Goal: Task Accomplishment & Management: Manage account settings

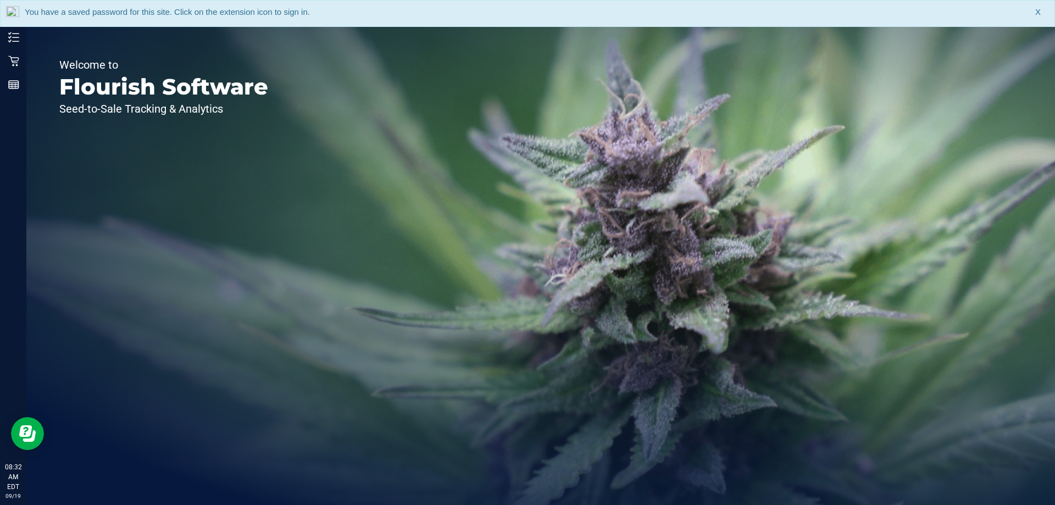
click at [108, 16] on span "You have a saved password for this site. Click on the extension icon to sign in." at bounding box center [167, 11] width 285 height 9
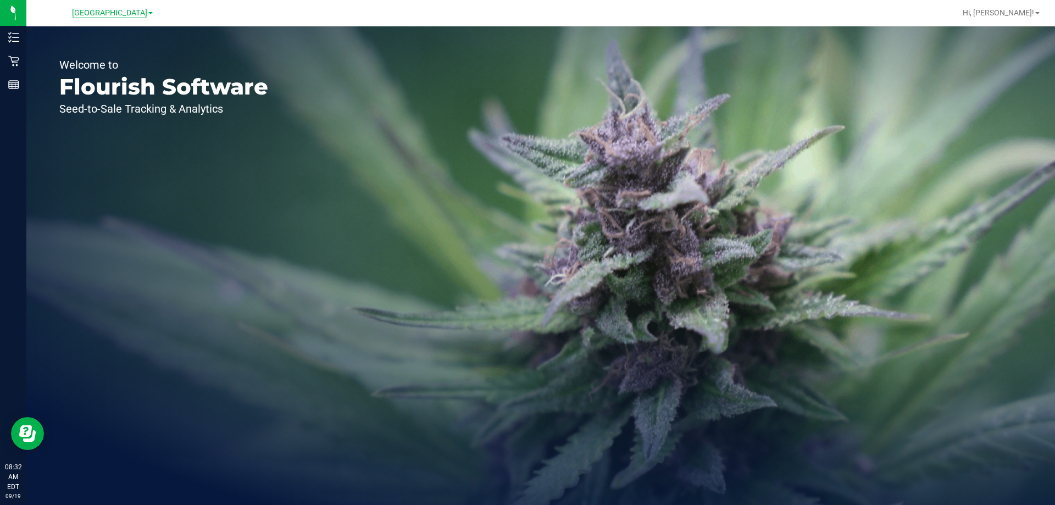
click at [108, 13] on span "[GEOGRAPHIC_DATA]" at bounding box center [109, 13] width 75 height 10
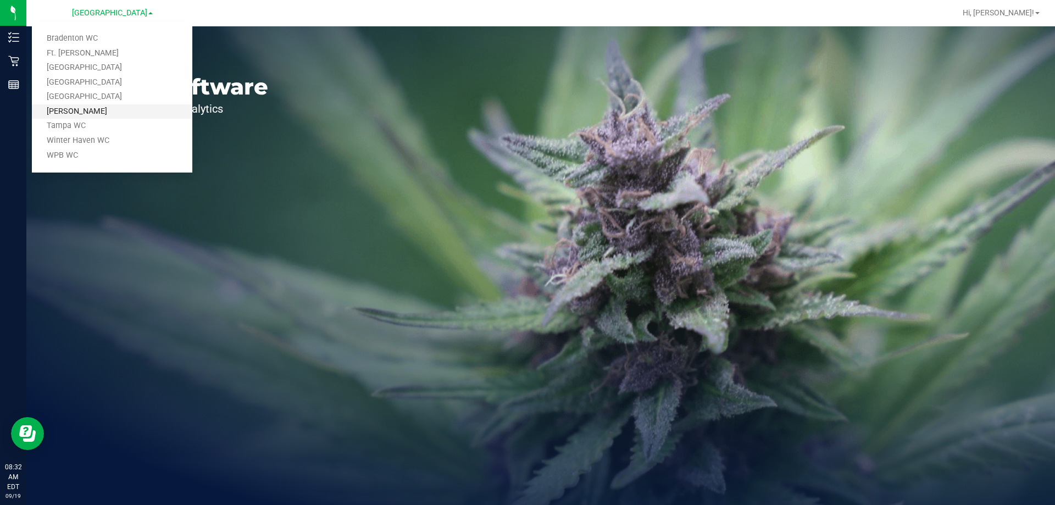
click at [109, 110] on link "[PERSON_NAME]" at bounding box center [112, 111] width 160 height 15
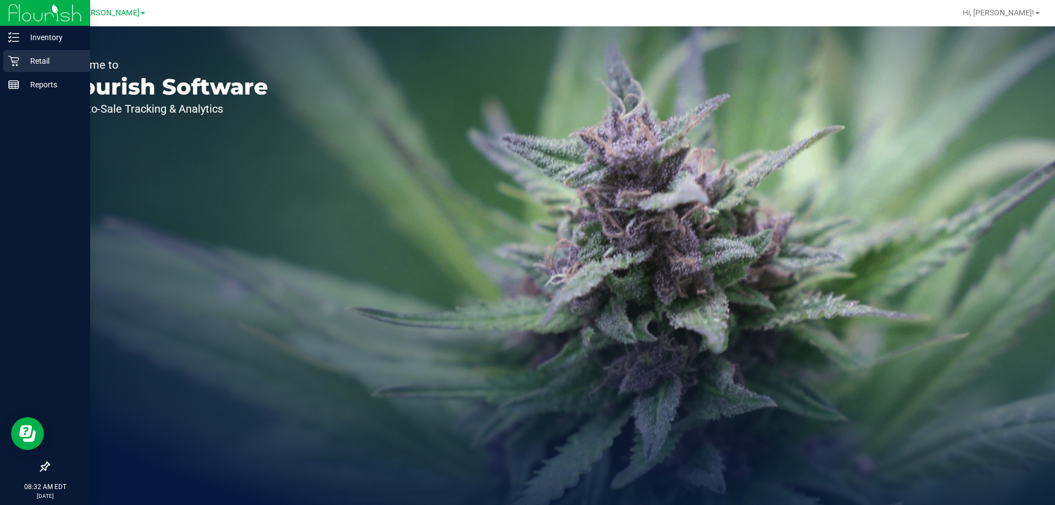
click at [23, 58] on p "Retail" at bounding box center [52, 60] width 66 height 13
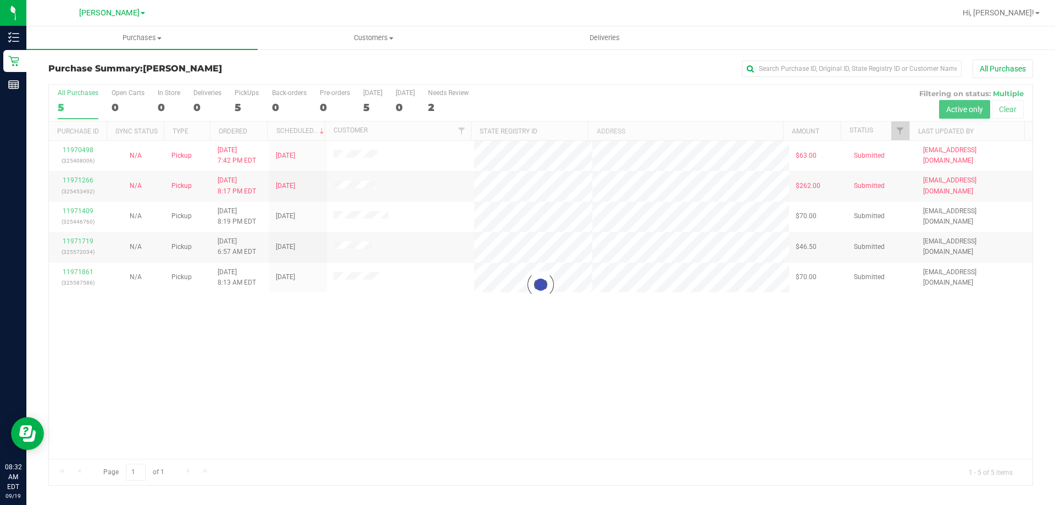
click at [512, 337] on div at bounding box center [541, 285] width 984 height 401
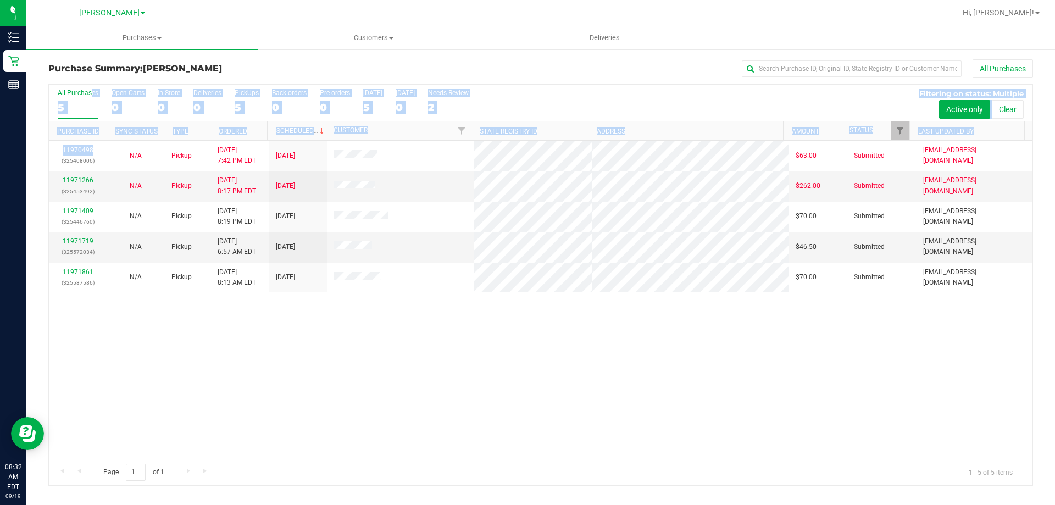
click at [506, 318] on div "11970498 (325408006) N/A Pickup [DATE] 7:42 PM EDT 9/19/2025 $63.00 Submitted […" at bounding box center [541, 300] width 984 height 318
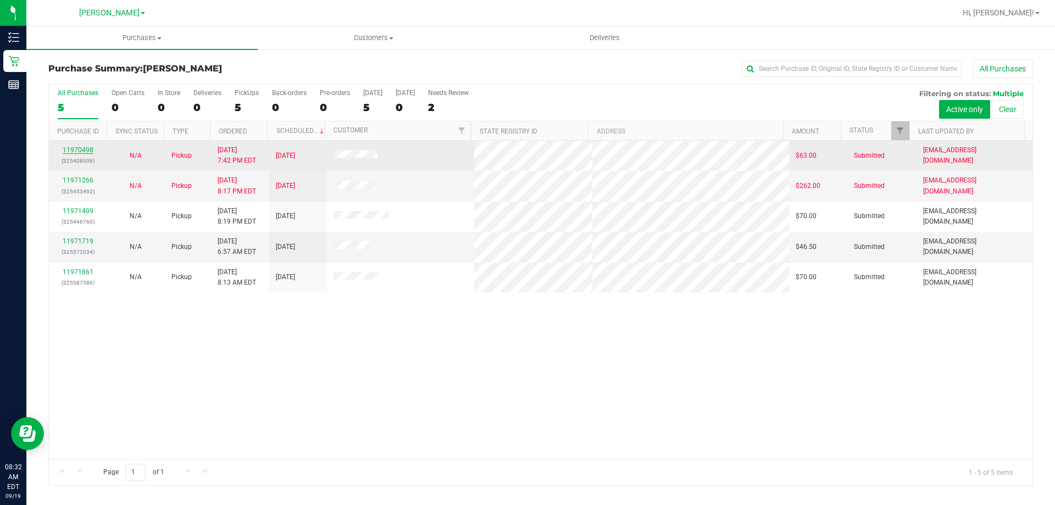
click at [70, 150] on link "11970498" at bounding box center [78, 150] width 31 height 8
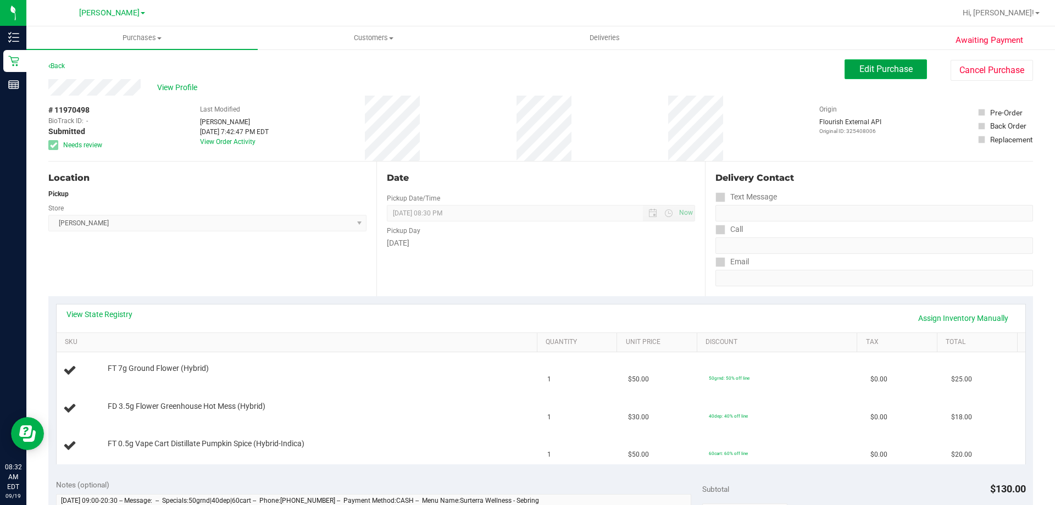
click at [882, 75] on button "Edit Purchase" at bounding box center [886, 69] width 82 height 20
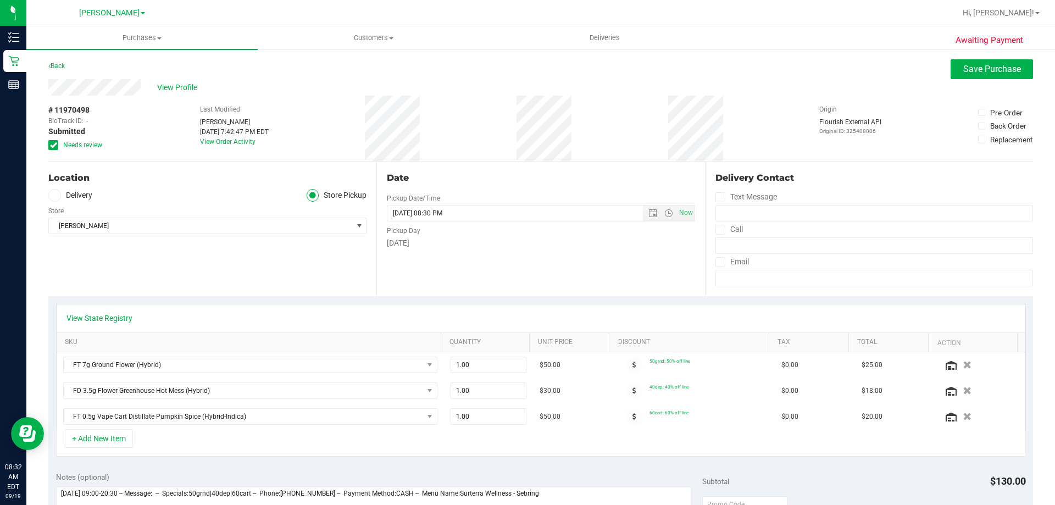
click at [82, 143] on span "Needs review" at bounding box center [82, 145] width 39 height 10
click at [0, 0] on input "Needs review" at bounding box center [0, 0] width 0 height 0
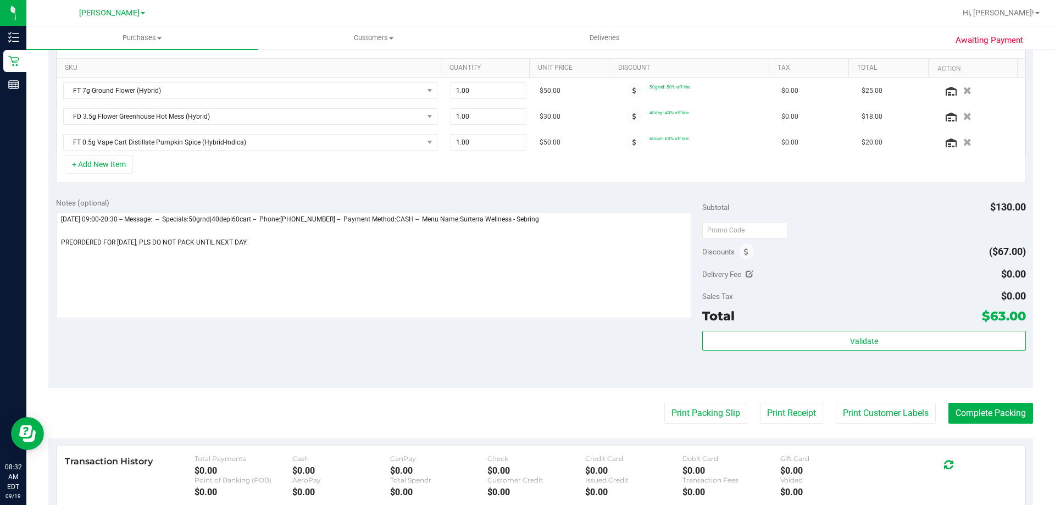
scroll to position [275, 0]
click at [255, 241] on textarea at bounding box center [374, 265] width 636 height 106
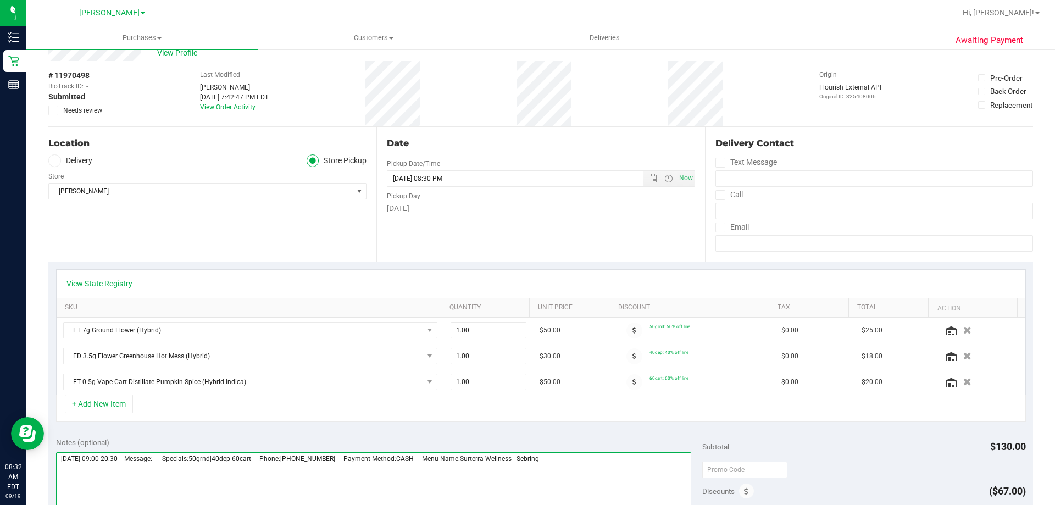
scroll to position [0, 0]
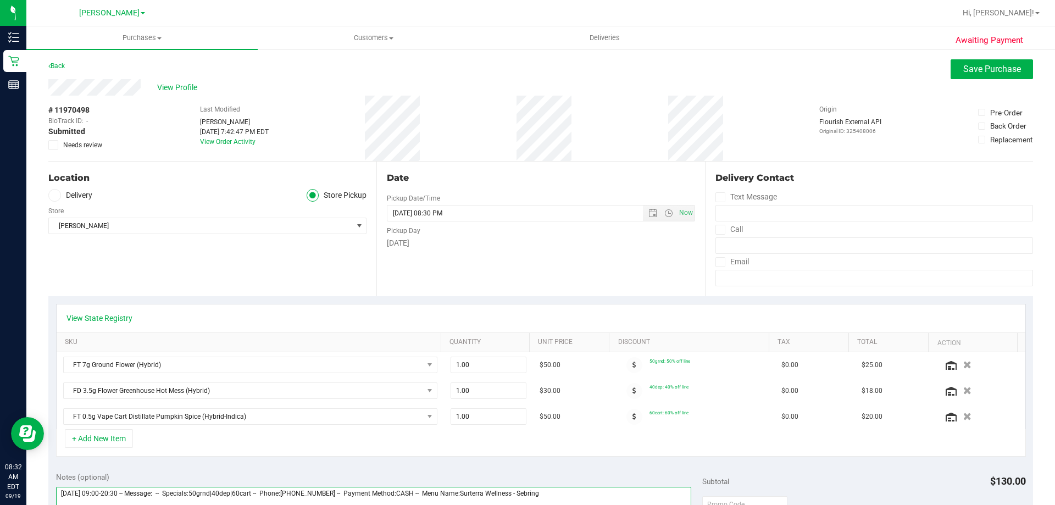
type textarea "[DATE] 09:00-20:30 -- Message: -- Specials:50grnd|40dep|60cart -- Phone:[PHONE_…"
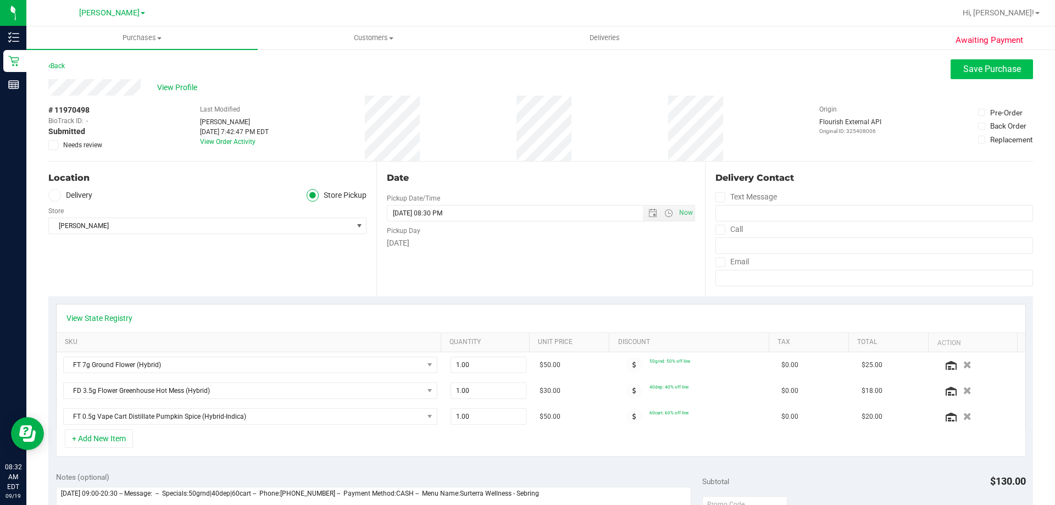
drag, startPoint x: 961, startPoint y: 80, endPoint x: 961, endPoint y: 74, distance: 6.0
click at [961, 80] on div "View Profile" at bounding box center [540, 87] width 985 height 16
click at [963, 70] on span "Save Purchase" at bounding box center [992, 69] width 58 height 10
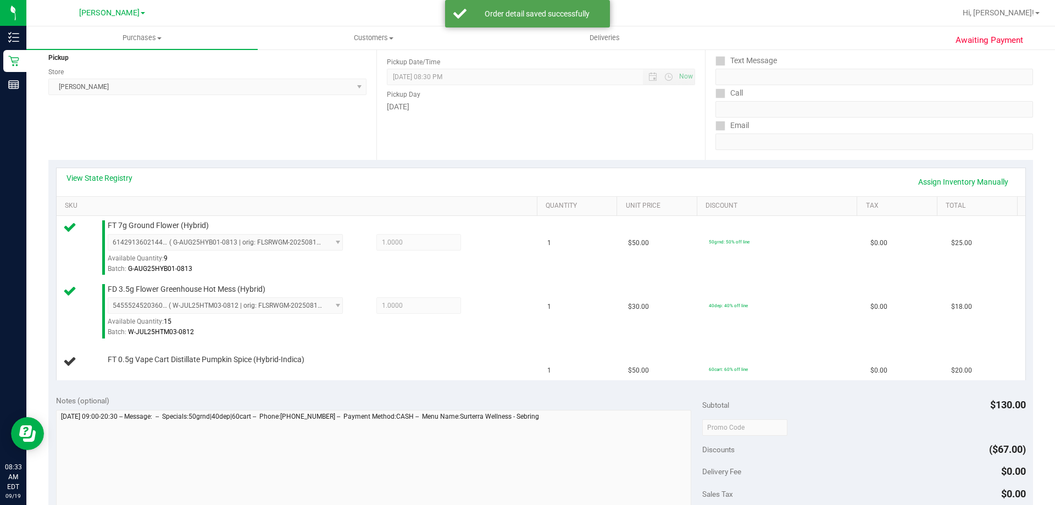
scroll to position [133, 0]
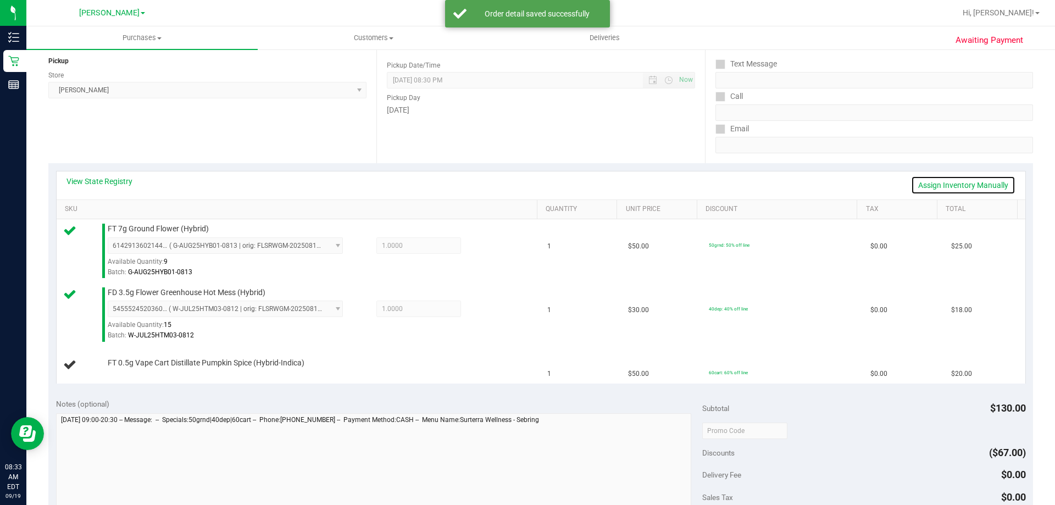
click at [936, 184] on link "Assign Inventory Manually" at bounding box center [963, 185] width 104 height 19
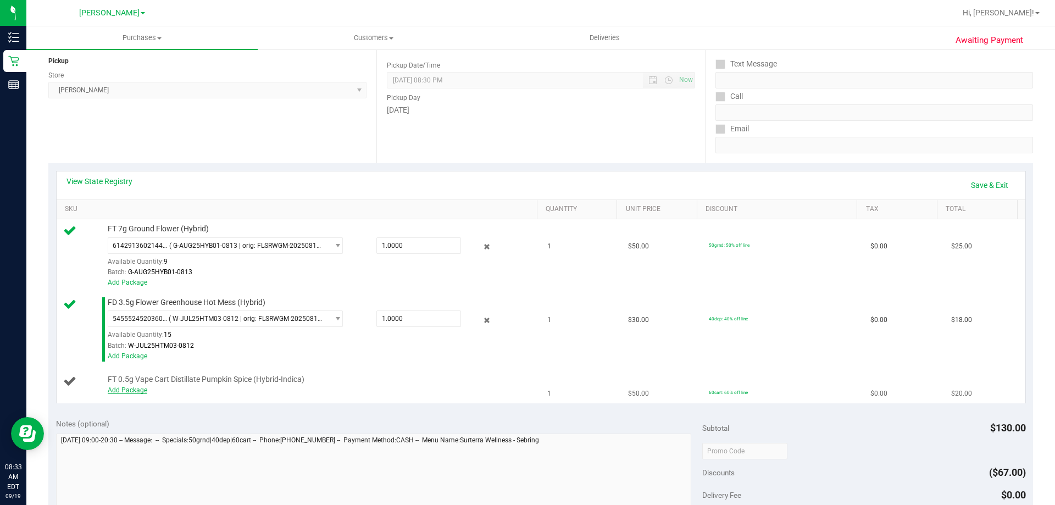
click at [144, 392] on link "Add Package" at bounding box center [128, 390] width 40 height 8
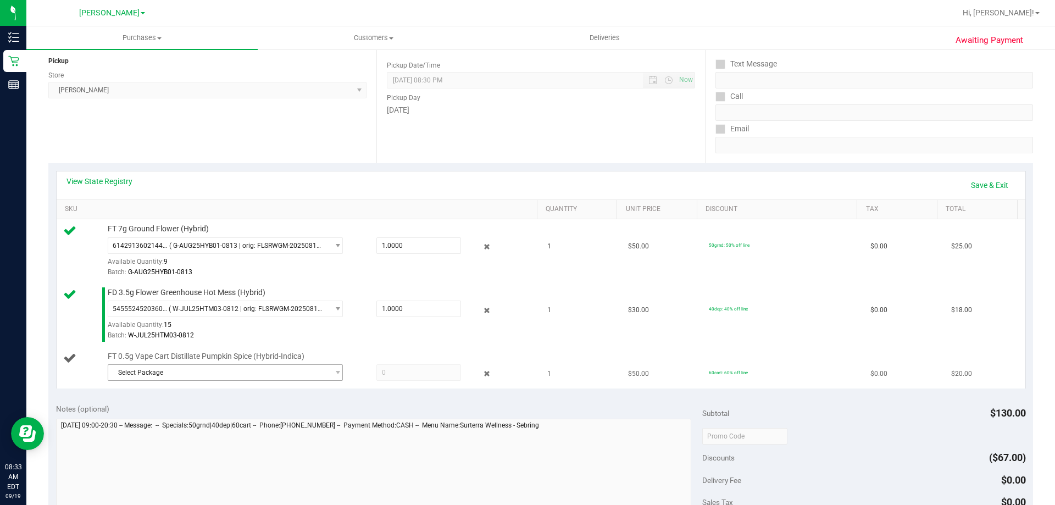
click at [264, 368] on span "Select Package" at bounding box center [218, 372] width 220 height 15
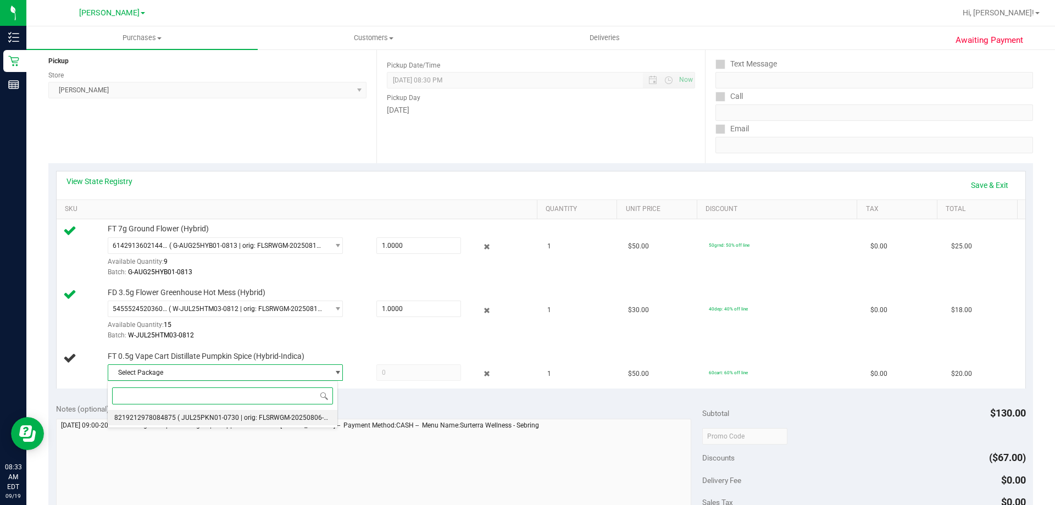
click at [232, 417] on span "( JUL25PKN01-0730 | orig: FLSRWGM-20250806-1032 )" at bounding box center [259, 418] width 165 height 8
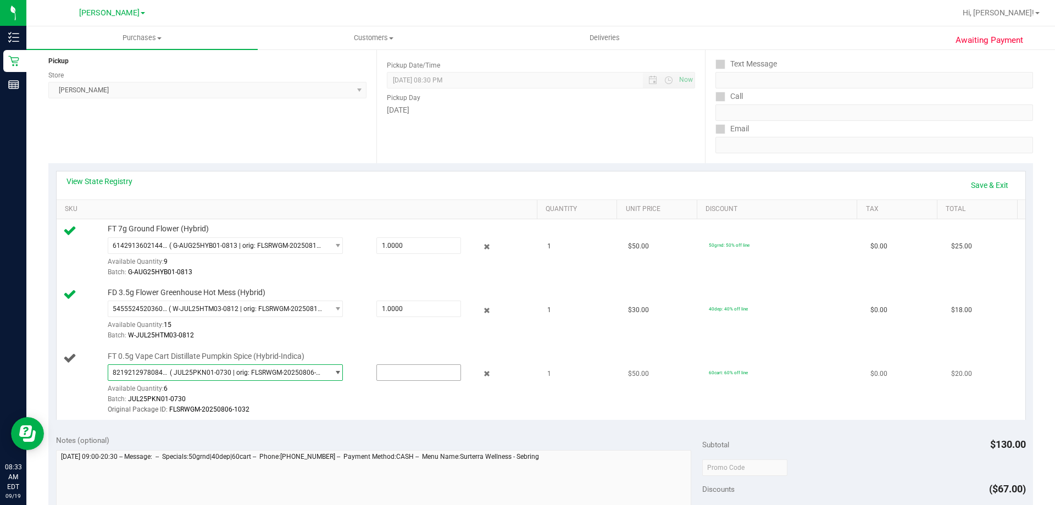
click at [421, 373] on input "text" at bounding box center [419, 372] width 84 height 15
type input "1"
click at [976, 186] on link "Save & Exit" at bounding box center [990, 185] width 52 height 19
type input "1.0000"
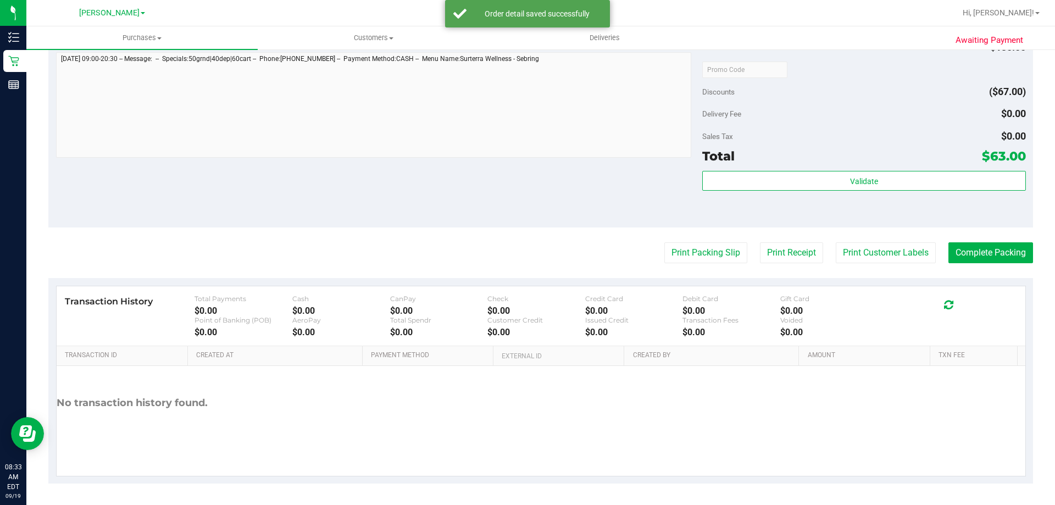
scroll to position [552, 0]
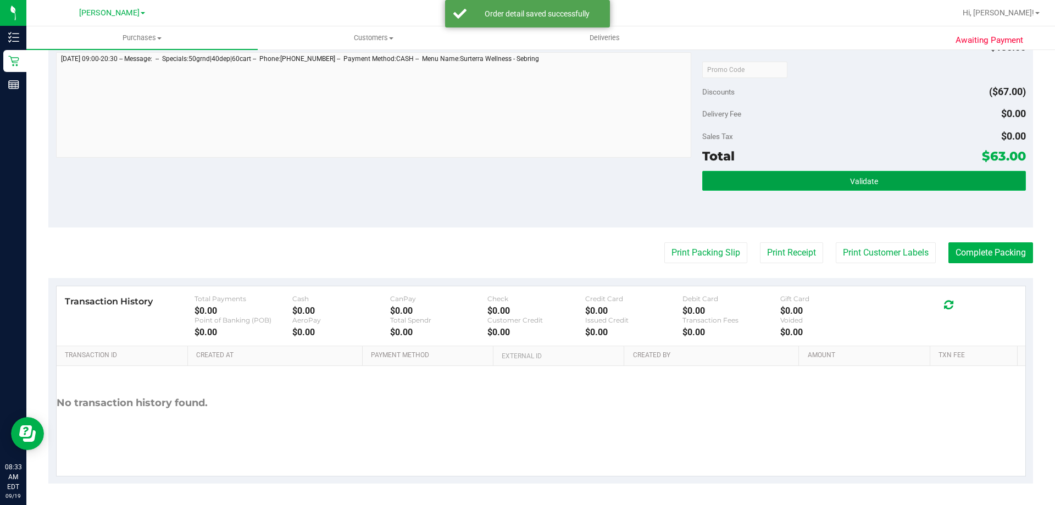
click at [794, 184] on button "Validate" at bounding box center [863, 181] width 323 height 20
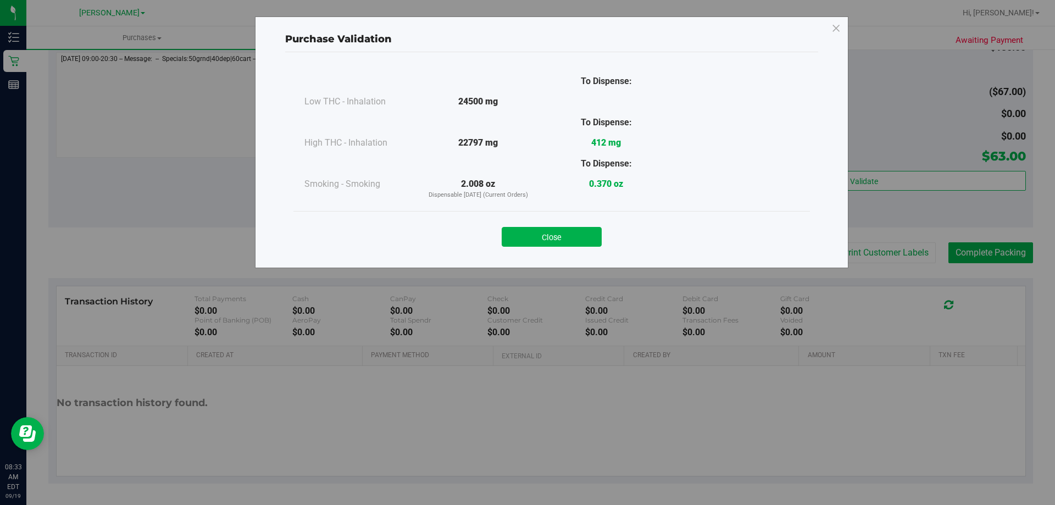
click at [521, 215] on div "Close" at bounding box center [551, 233] width 517 height 45
click at [542, 238] on button "Close" at bounding box center [552, 237] width 100 height 20
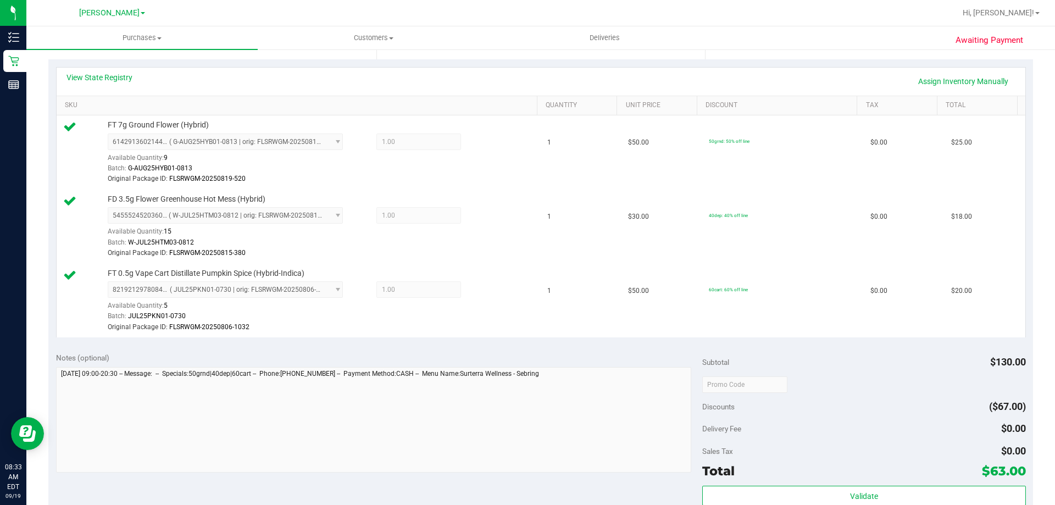
scroll to position [552, 0]
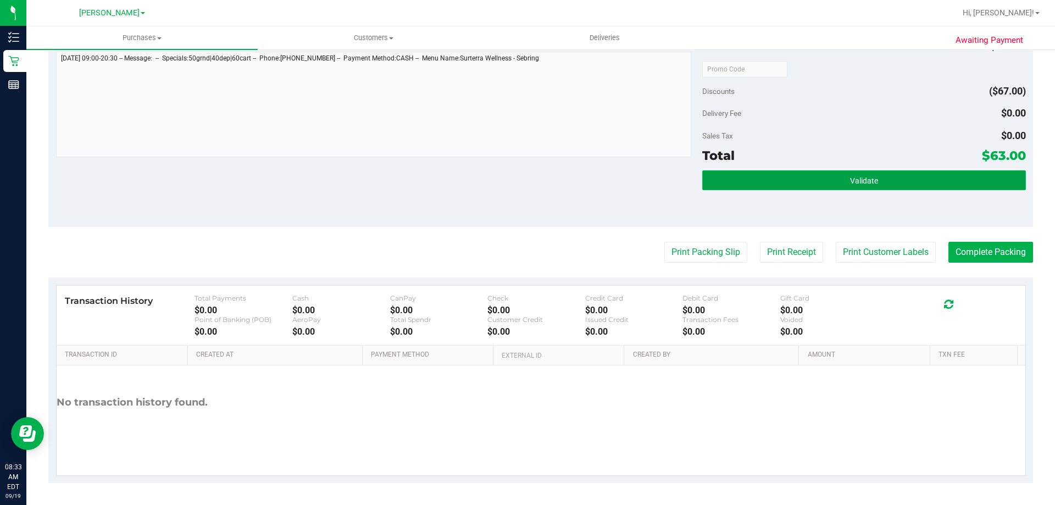
click at [730, 185] on button "Validate" at bounding box center [863, 180] width 323 height 20
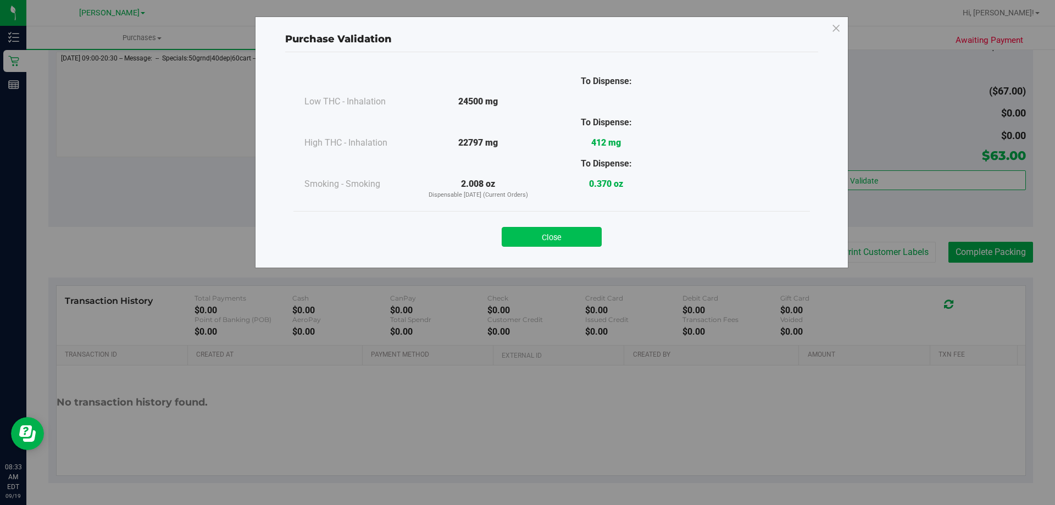
click at [556, 245] on button "Close" at bounding box center [552, 237] width 100 height 20
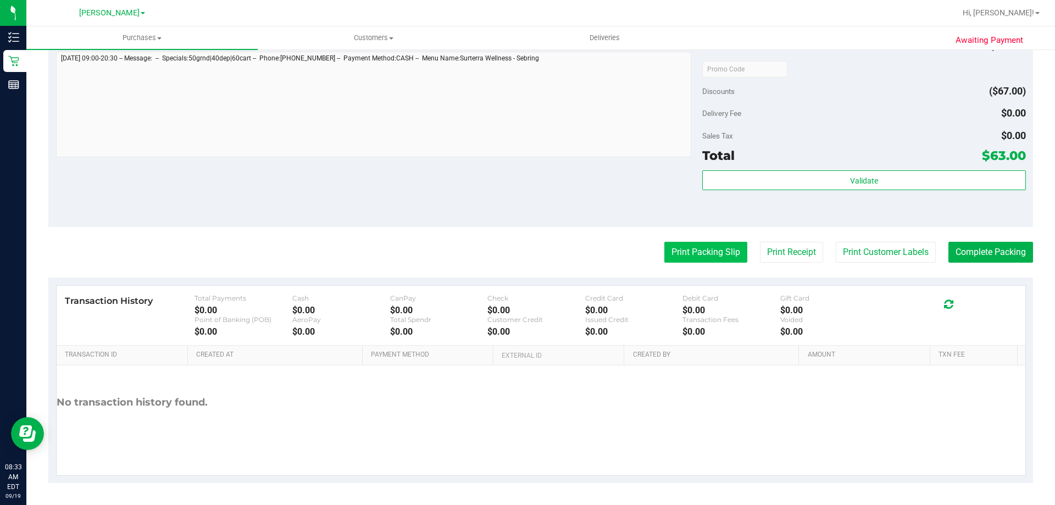
click at [688, 261] on button "Print Packing Slip" at bounding box center [705, 252] width 83 height 21
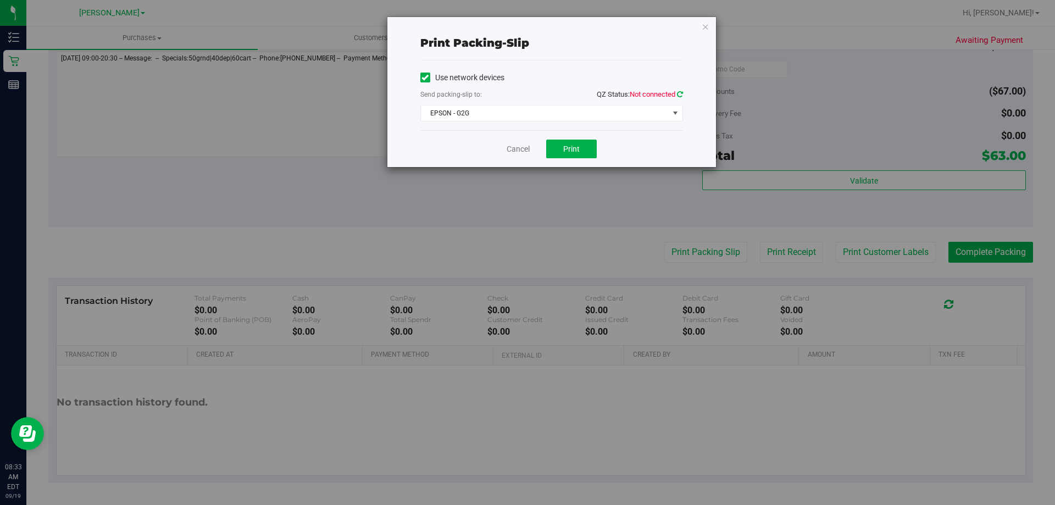
click at [680, 94] on icon at bounding box center [680, 94] width 6 height 7
click at [592, 109] on span "EPSON - G2G" at bounding box center [545, 113] width 248 height 15
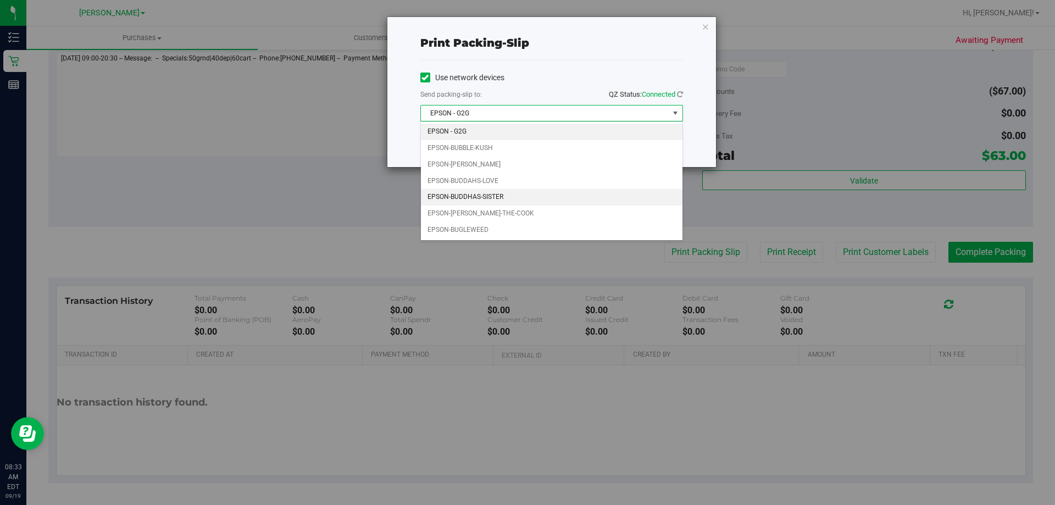
click at [503, 204] on li "EPSON-BUDDHAS-SISTER" at bounding box center [552, 197] width 262 height 16
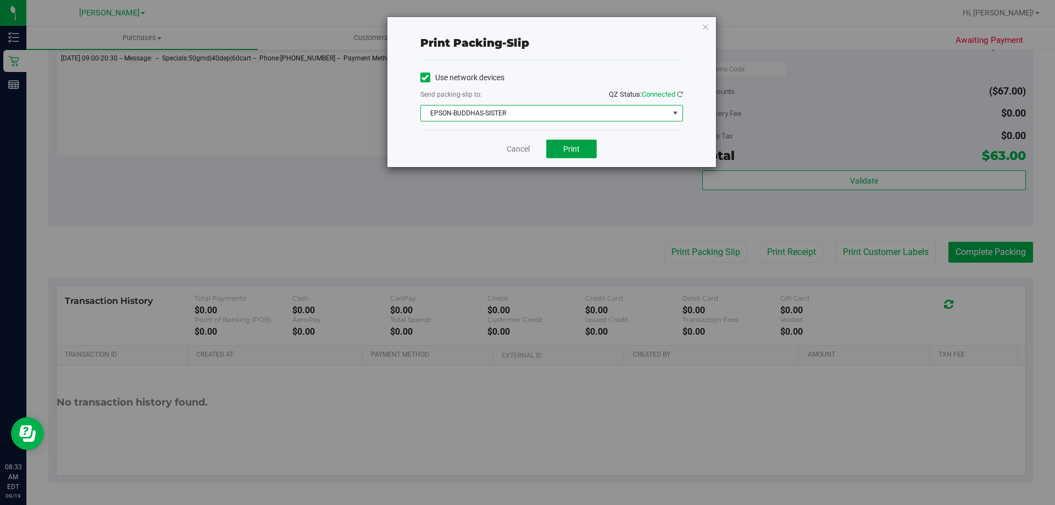
click at [588, 154] on button "Print" at bounding box center [571, 149] width 51 height 19
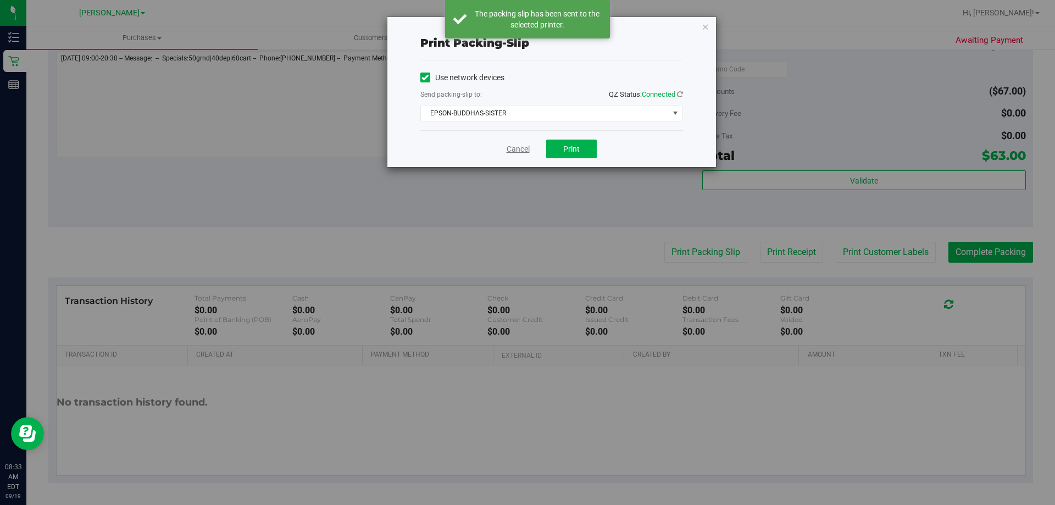
click at [512, 152] on link "Cancel" at bounding box center [518, 149] width 23 height 12
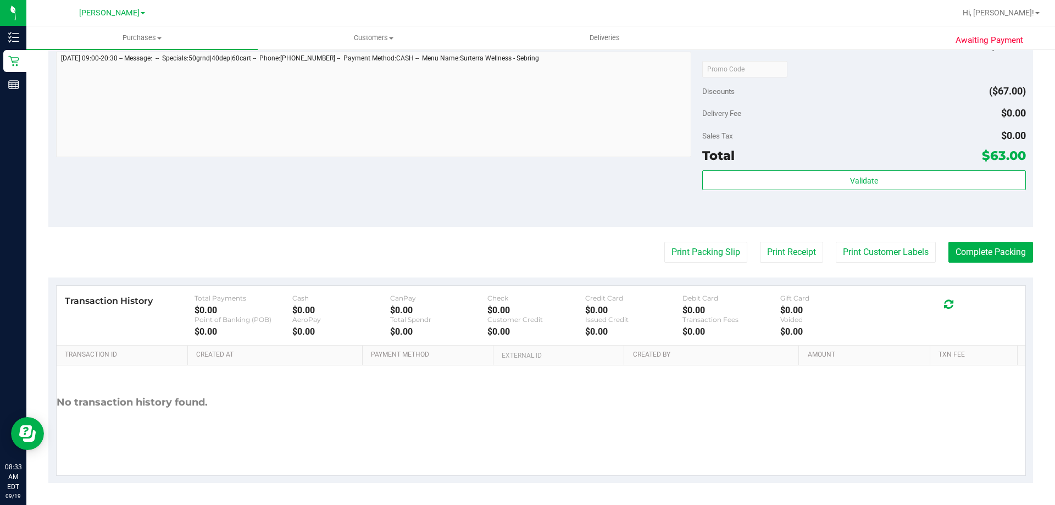
click at [980, 260] on button "Complete Packing" at bounding box center [990, 252] width 85 height 21
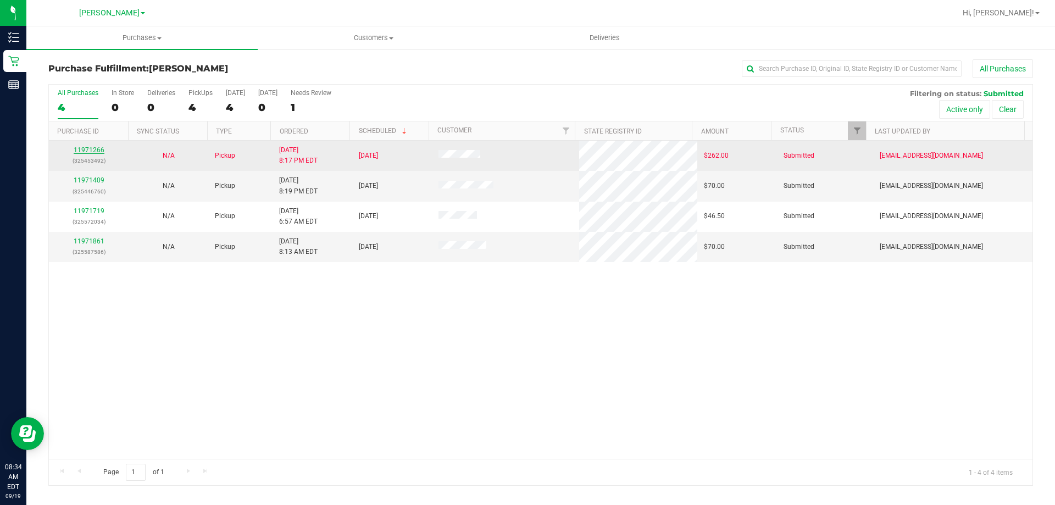
click at [92, 153] on link "11971266" at bounding box center [89, 150] width 31 height 8
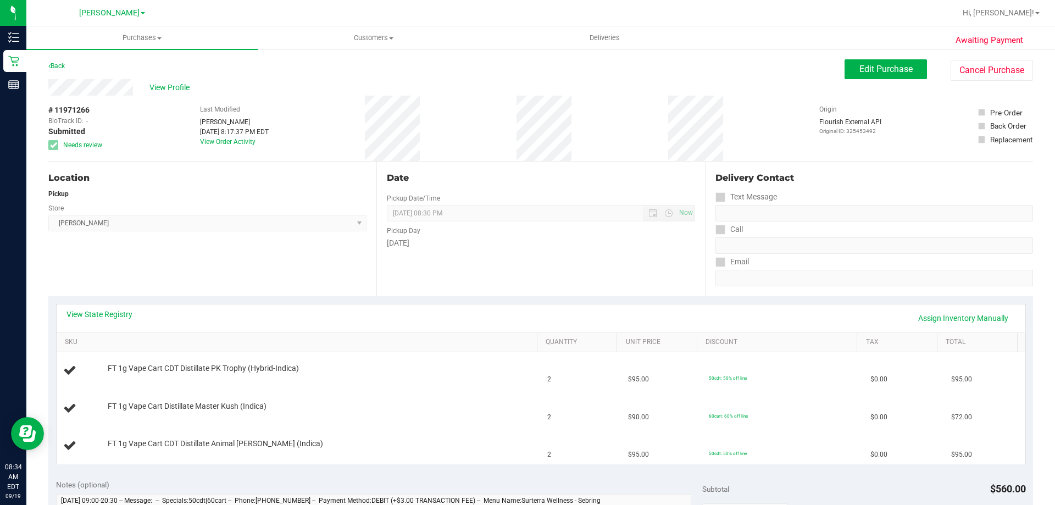
click at [801, 75] on div "Back Edit Purchase Cancel Purchase" at bounding box center [540, 69] width 985 height 20
click at [845, 66] on button "Edit Purchase" at bounding box center [886, 69] width 82 height 20
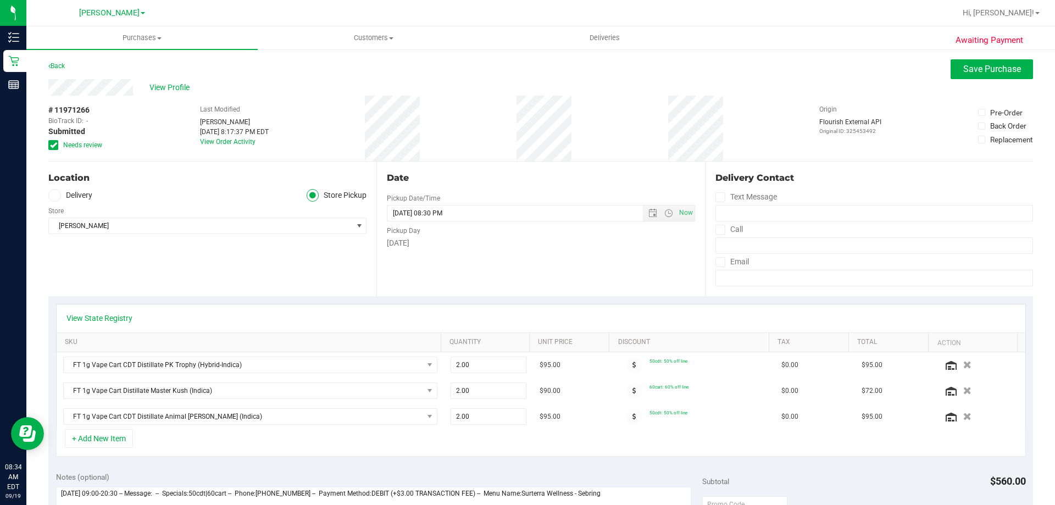
click at [99, 144] on span "Needs review" at bounding box center [82, 145] width 39 height 10
click at [0, 0] on input "Needs review" at bounding box center [0, 0] width 0 height 0
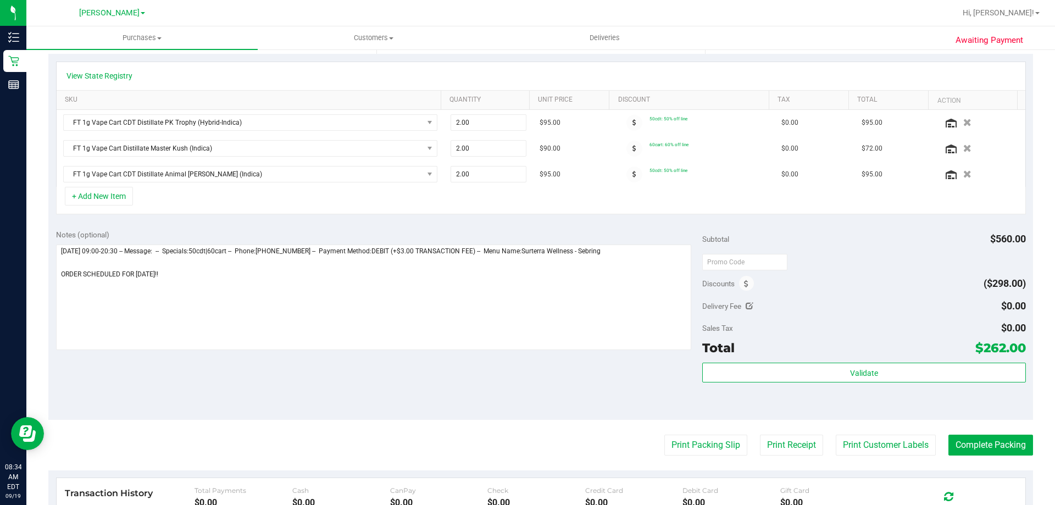
scroll to position [252, 0]
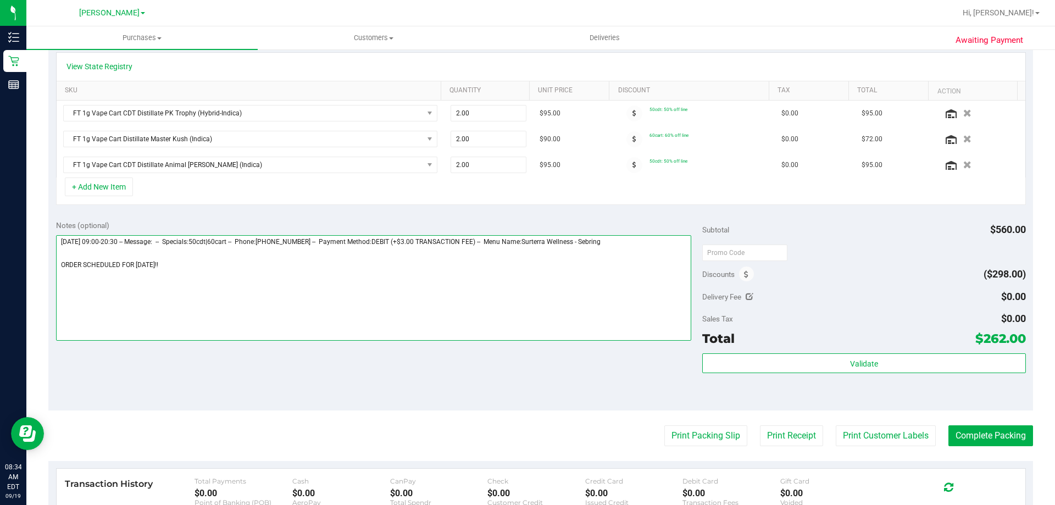
click at [245, 268] on textarea at bounding box center [374, 288] width 636 height 106
click at [237, 267] on textarea at bounding box center [374, 288] width 636 height 106
click at [218, 264] on textarea at bounding box center [374, 288] width 636 height 106
click at [213, 267] on textarea at bounding box center [374, 288] width 636 height 106
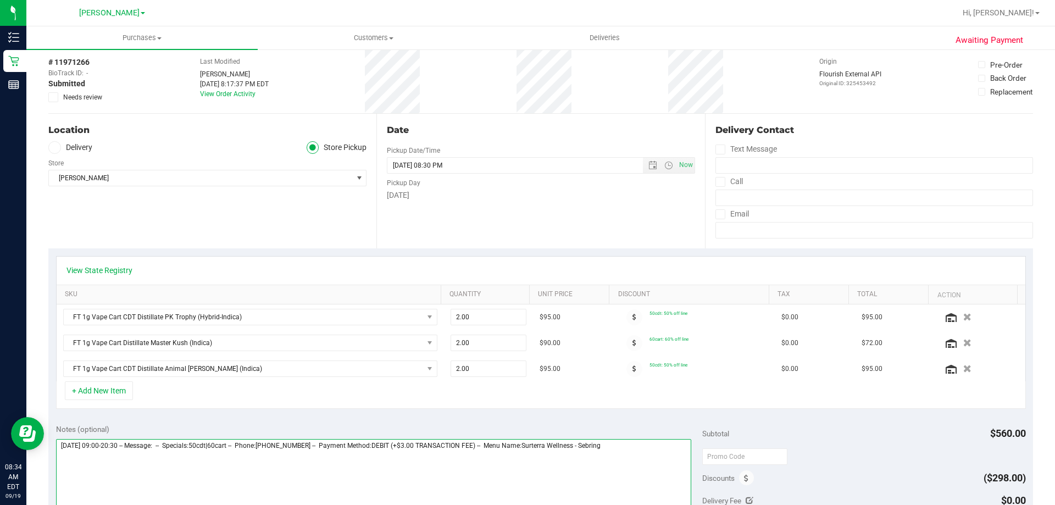
scroll to position [0, 0]
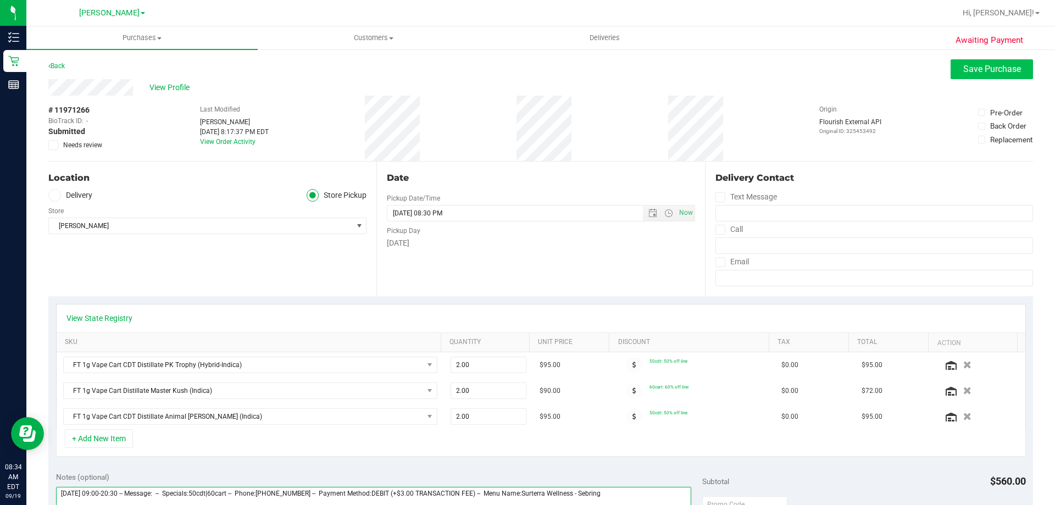
type textarea "[DATE] 09:00-20:30 -- Message: -- Specials:50cdt|60cart -- Phone:[PHONE_NUMBER]…"
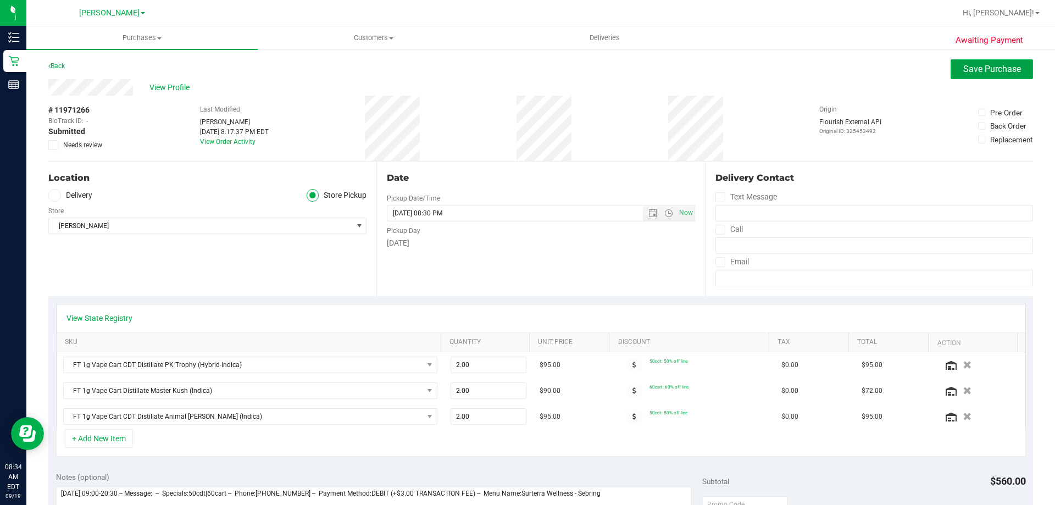
click at [963, 65] on span "Save Purchase" at bounding box center [992, 69] width 58 height 10
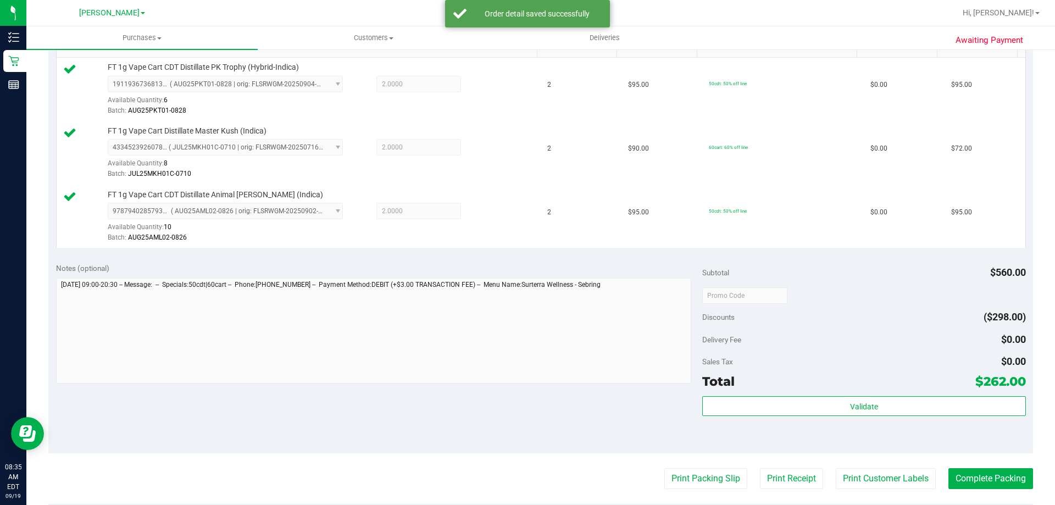
scroll to position [296, 0]
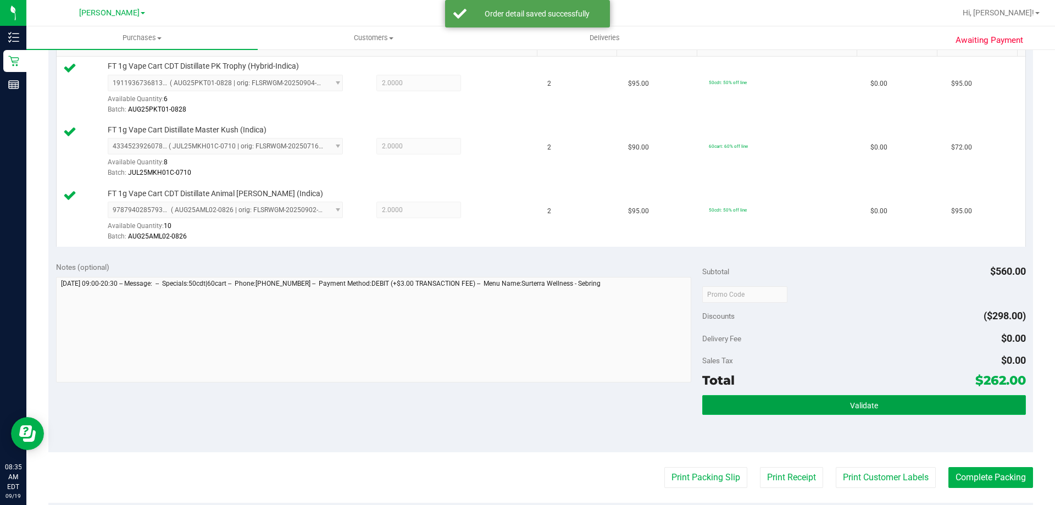
click at [749, 408] on button "Validate" at bounding box center [863, 405] width 323 height 20
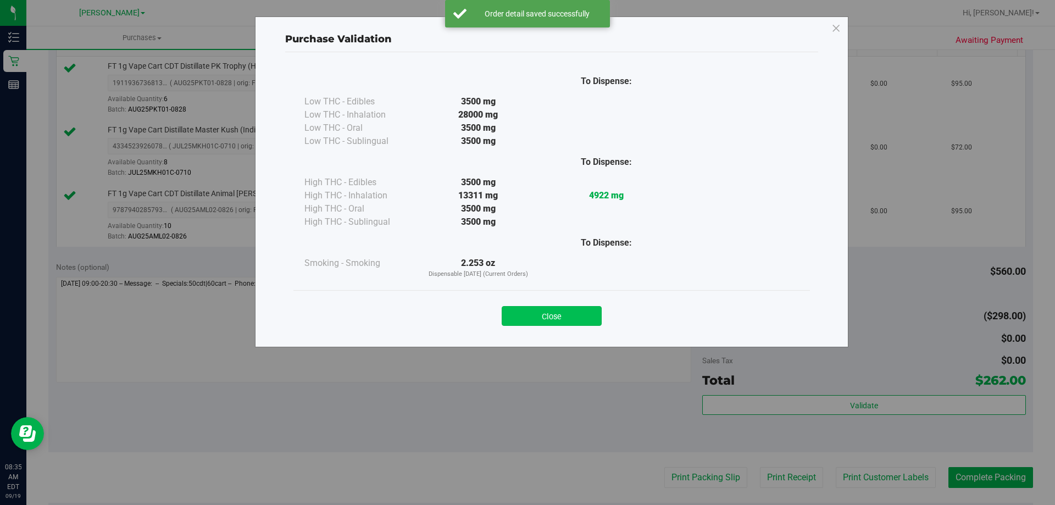
click at [575, 324] on button "Close" at bounding box center [552, 316] width 100 height 20
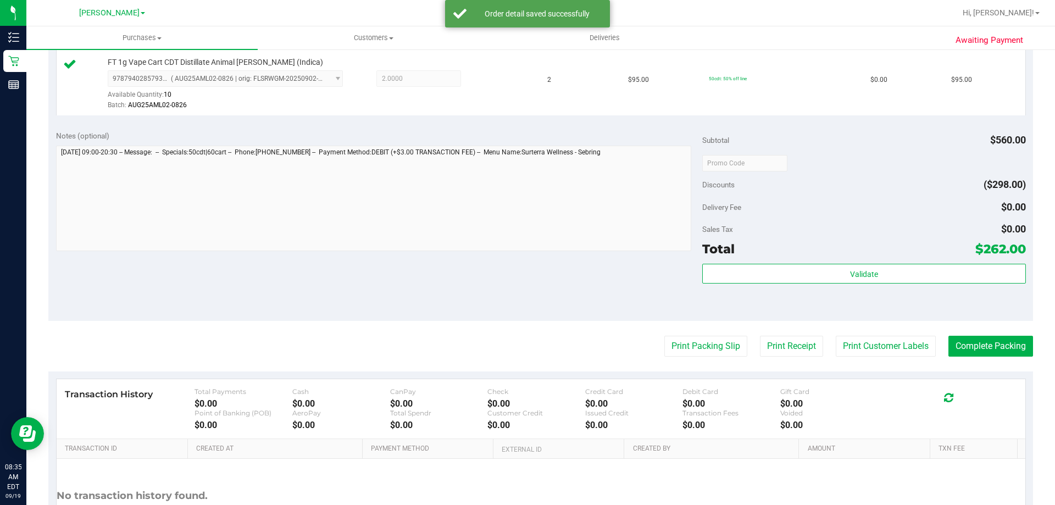
scroll to position [428, 0]
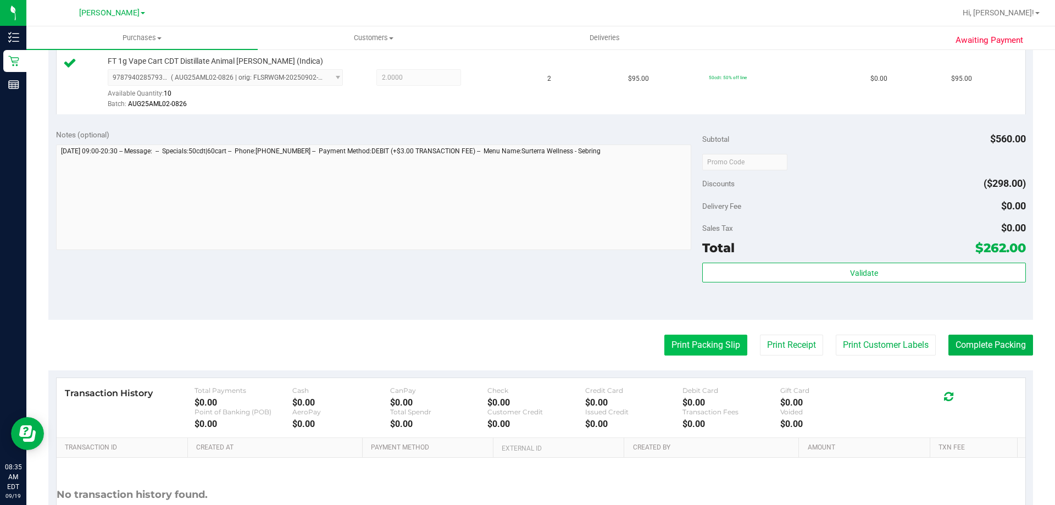
click at [714, 351] on button "Print Packing Slip" at bounding box center [705, 345] width 83 height 21
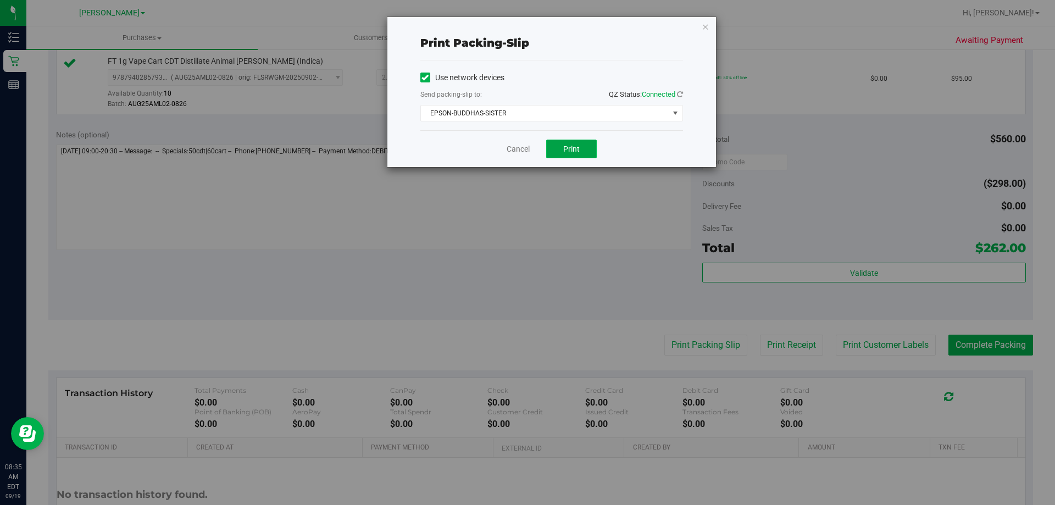
click at [582, 152] on button "Print" at bounding box center [571, 149] width 51 height 19
click at [488, 157] on div "Cancel Print" at bounding box center [551, 148] width 263 height 37
click at [520, 145] on link "Cancel" at bounding box center [518, 149] width 23 height 12
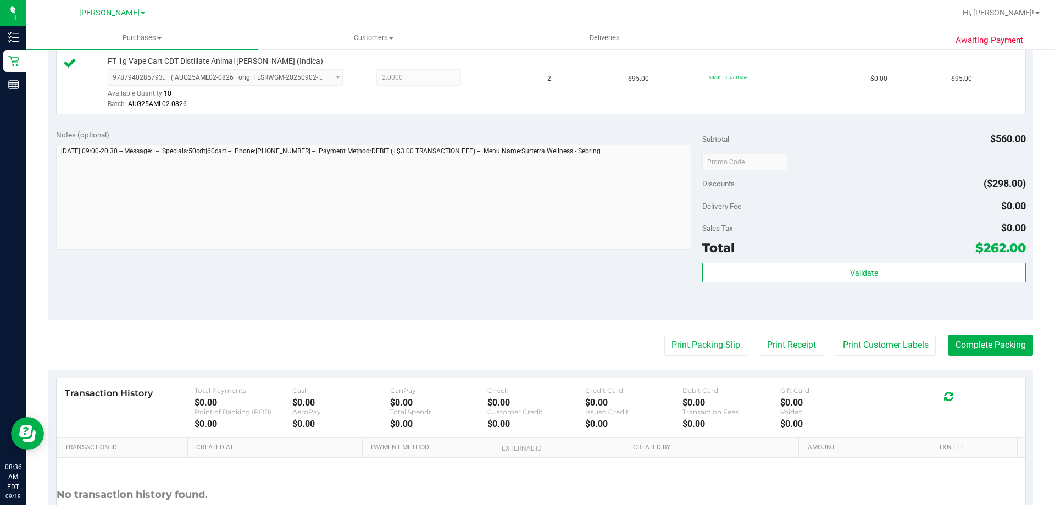
click at [960, 315] on div "Notes (optional) Subtotal $560.00 Discounts ($298.00) Delivery Fee $0.00 Sales …" at bounding box center [540, 221] width 985 height 198
click at [991, 349] on button "Complete Packing" at bounding box center [990, 345] width 85 height 21
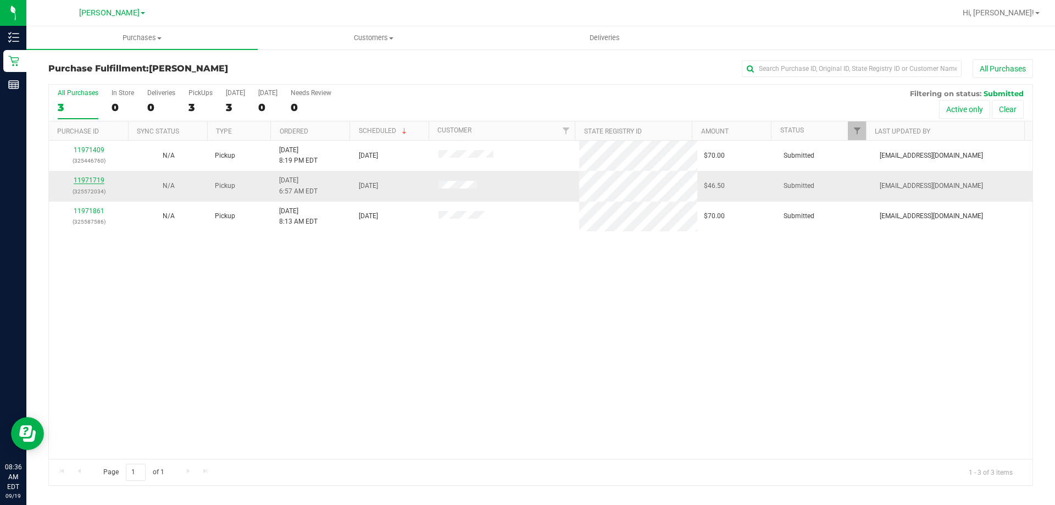
click at [99, 183] on link "11971719" at bounding box center [89, 180] width 31 height 8
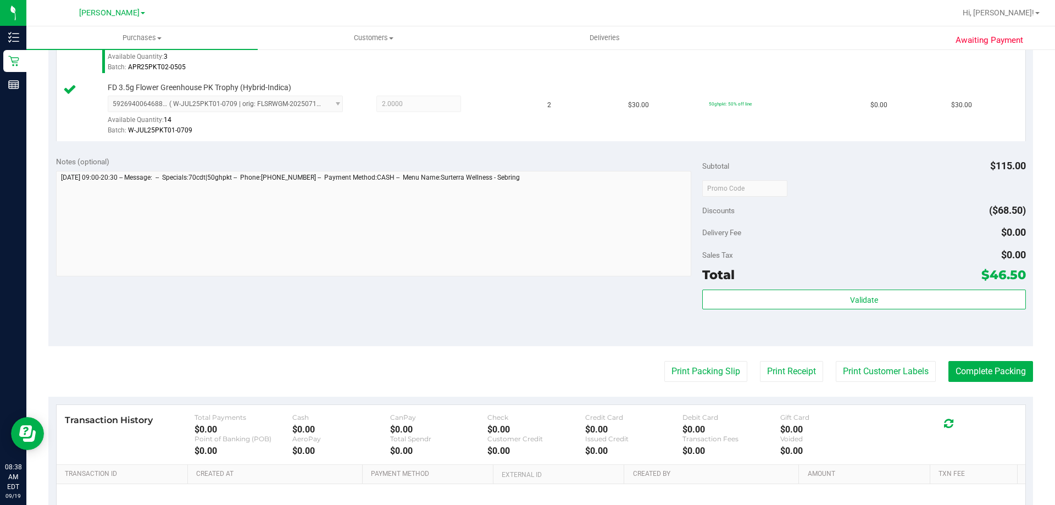
scroll to position [338, 0]
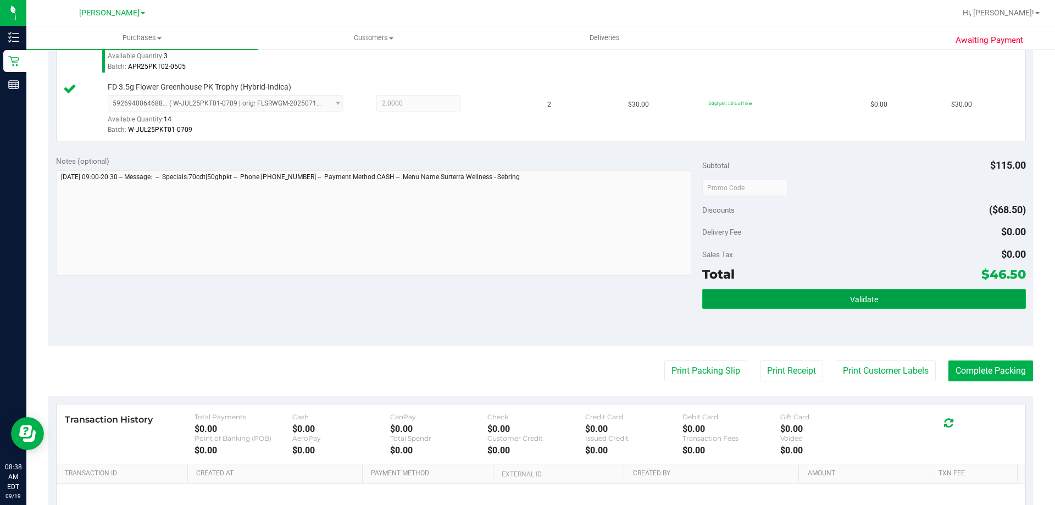
click at [793, 305] on button "Validate" at bounding box center [863, 299] width 323 height 20
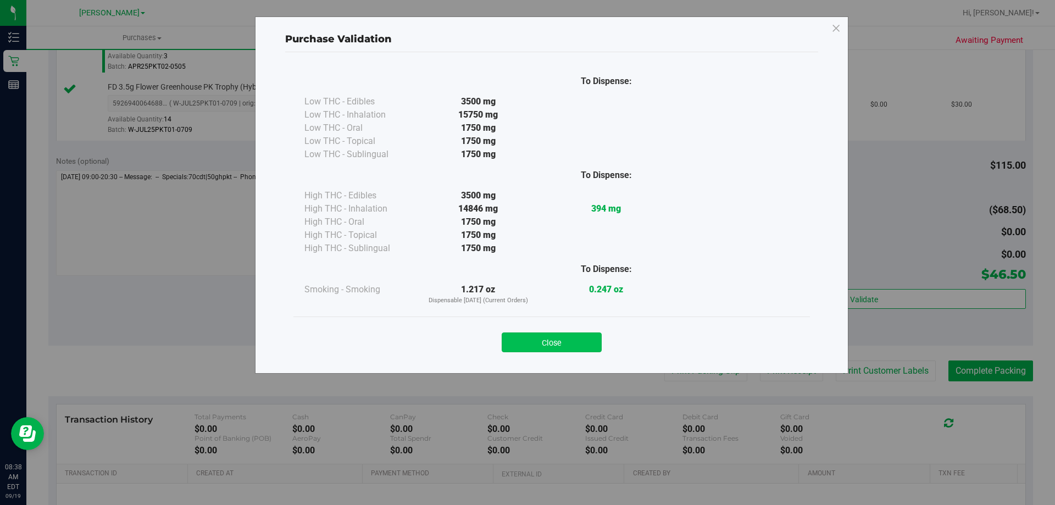
click at [545, 343] on button "Close" at bounding box center [552, 342] width 100 height 20
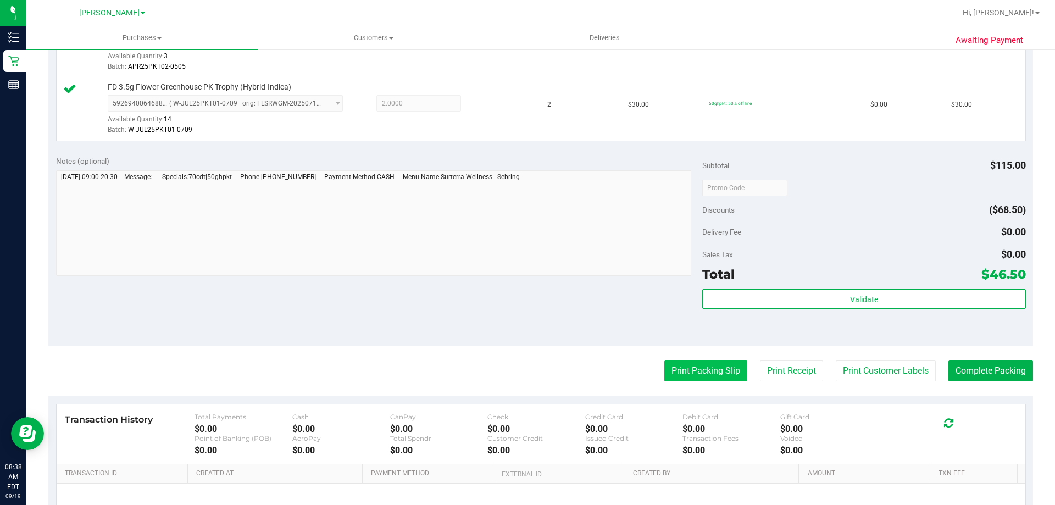
click at [686, 369] on button "Print Packing Slip" at bounding box center [705, 370] width 83 height 21
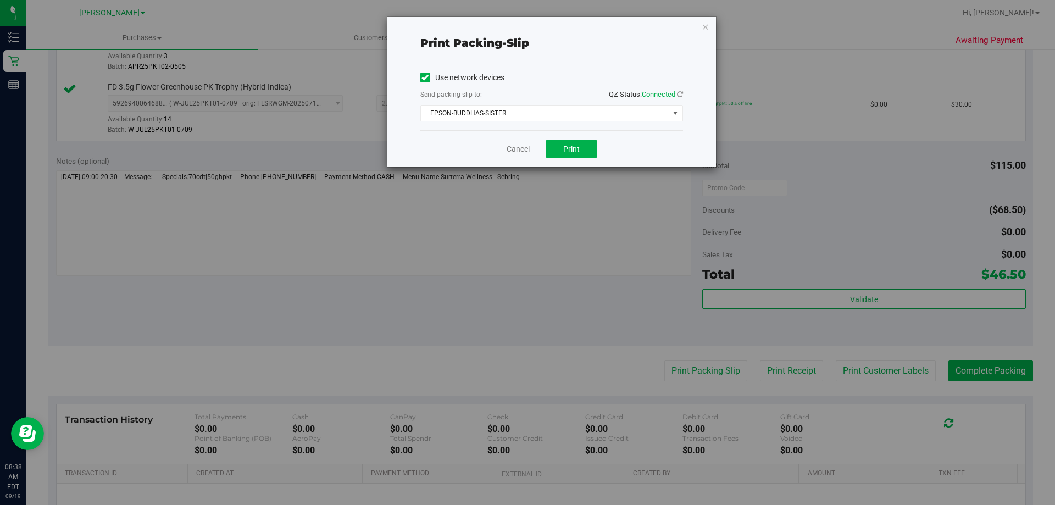
click at [599, 171] on div "Print packing-slip Use network devices Send packing-slip to: QZ Status: Connect…" at bounding box center [531, 252] width 1063 height 505
click at [585, 154] on button "Print" at bounding box center [571, 149] width 51 height 19
click at [487, 149] on div "Cancel Print" at bounding box center [551, 148] width 263 height 37
click at [514, 146] on link "Cancel" at bounding box center [518, 149] width 23 height 12
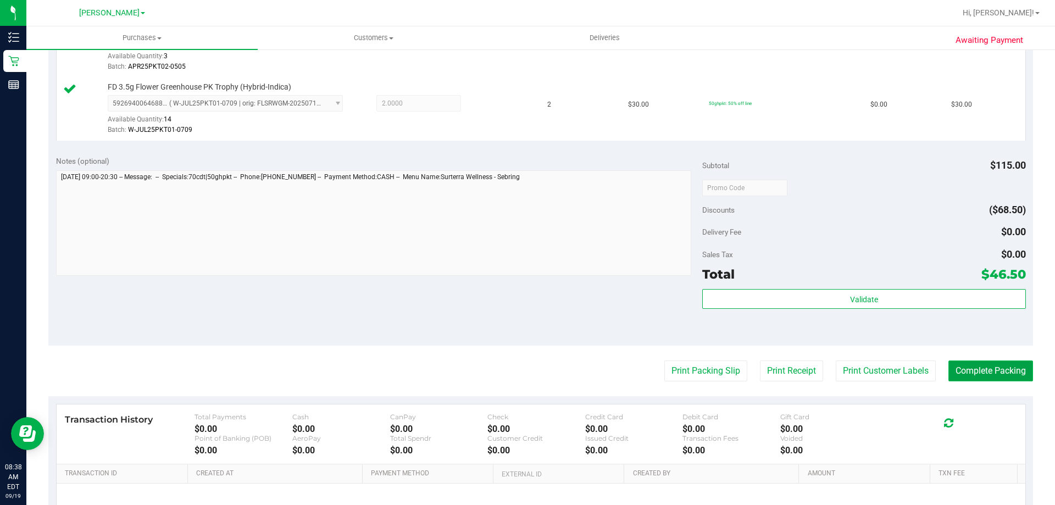
click at [959, 363] on button "Complete Packing" at bounding box center [990, 370] width 85 height 21
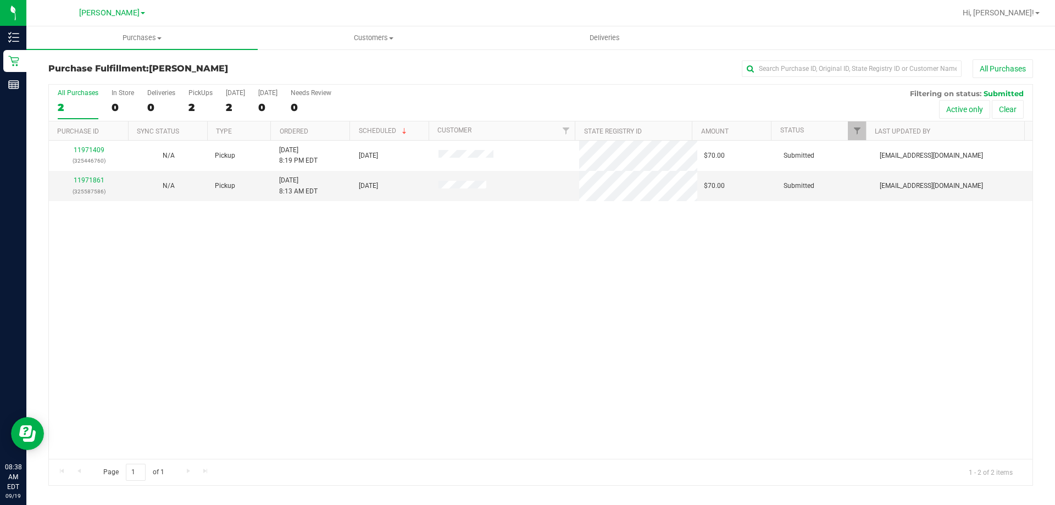
click at [377, 298] on div "11971409 (325446760) N/A Pickup [DATE] 8:19 PM EDT 9/19/2025 $70.00 Submitted […" at bounding box center [541, 300] width 984 height 318
click at [99, 183] on link "11971861" at bounding box center [89, 180] width 31 height 8
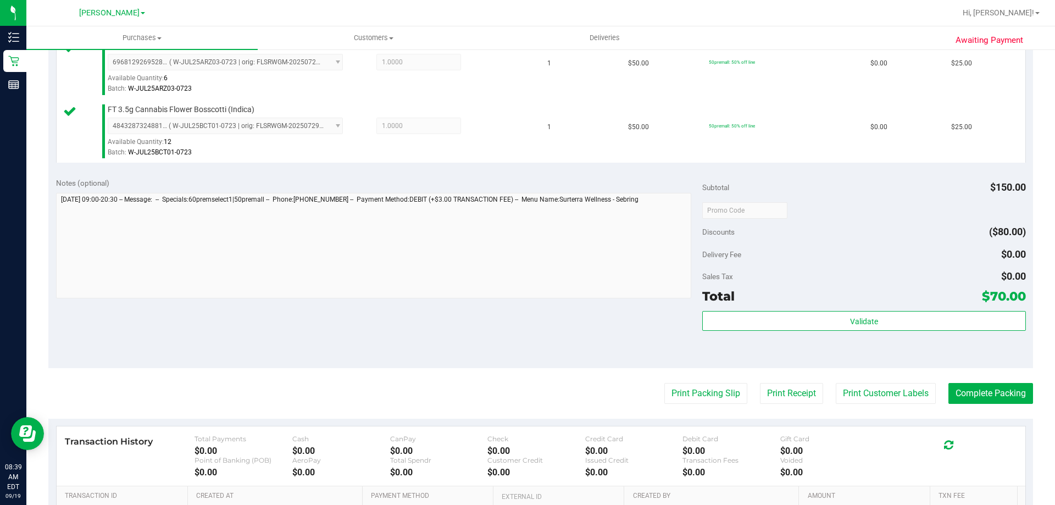
scroll to position [385, 0]
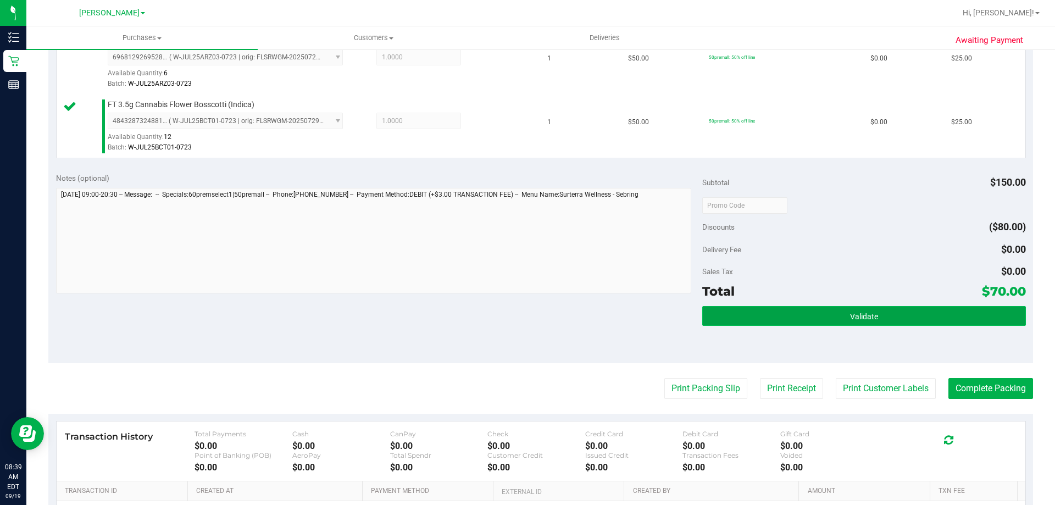
click at [776, 314] on button "Validate" at bounding box center [863, 316] width 323 height 20
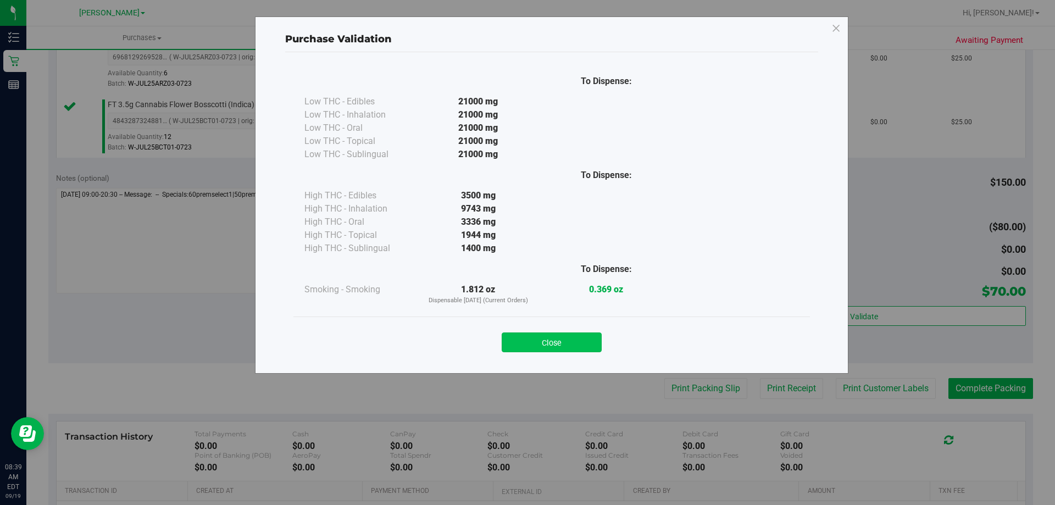
click at [581, 351] on button "Close" at bounding box center [552, 342] width 100 height 20
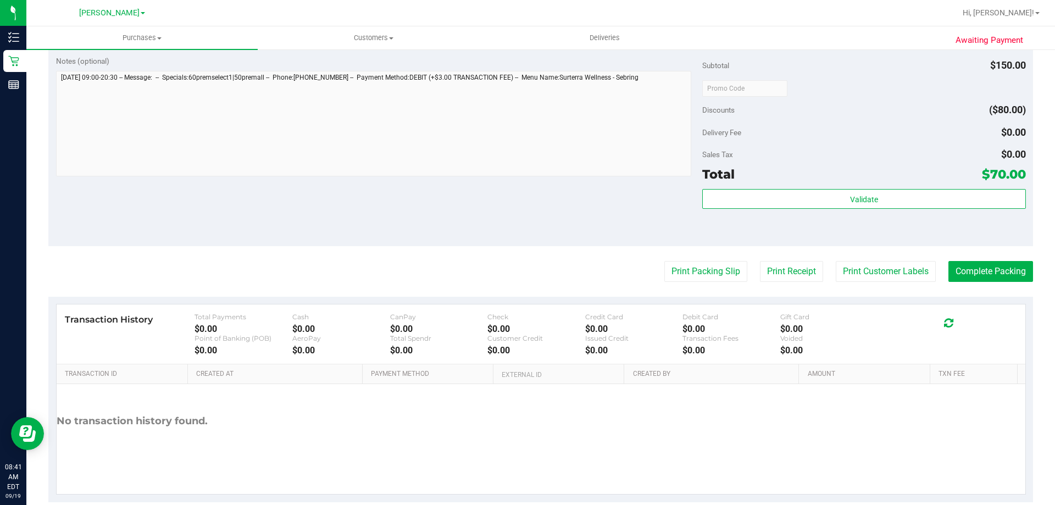
scroll to position [521, 0]
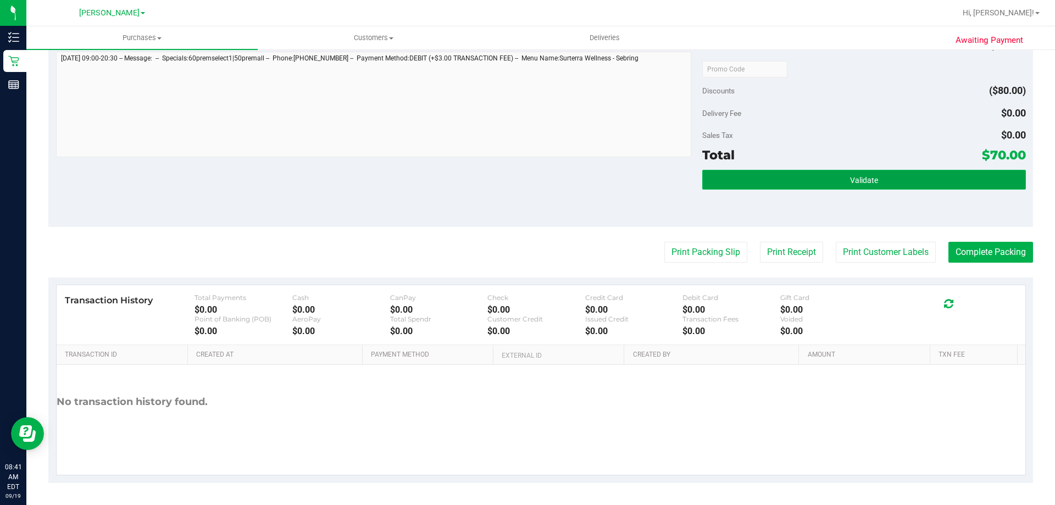
click at [874, 187] on button "Validate" at bounding box center [863, 180] width 323 height 20
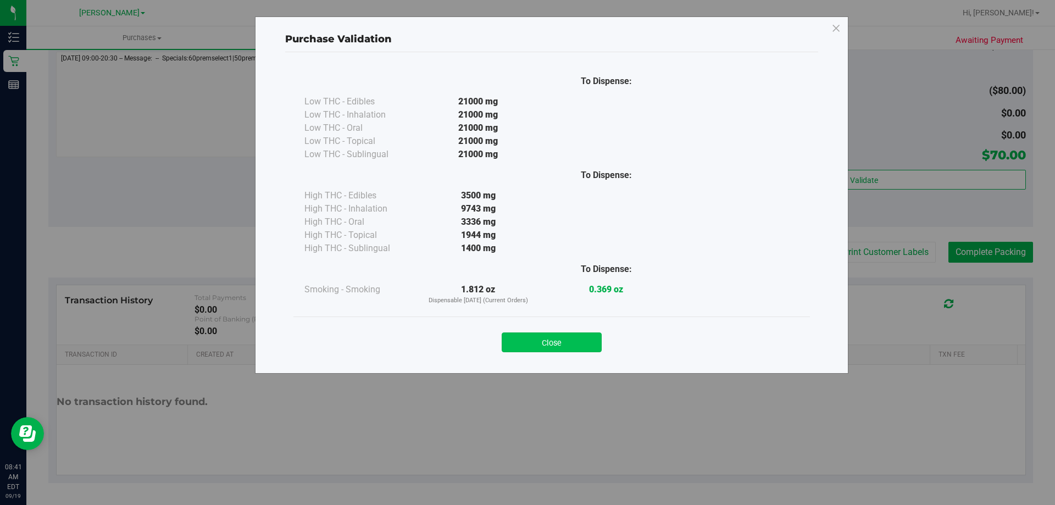
click at [537, 343] on button "Close" at bounding box center [552, 342] width 100 height 20
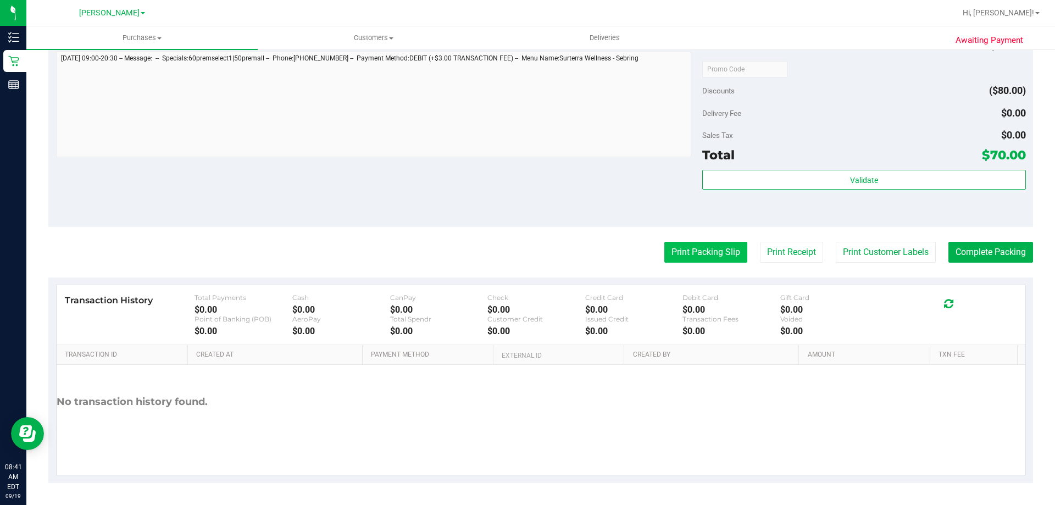
click at [710, 258] on button "Print Packing Slip" at bounding box center [705, 252] width 83 height 21
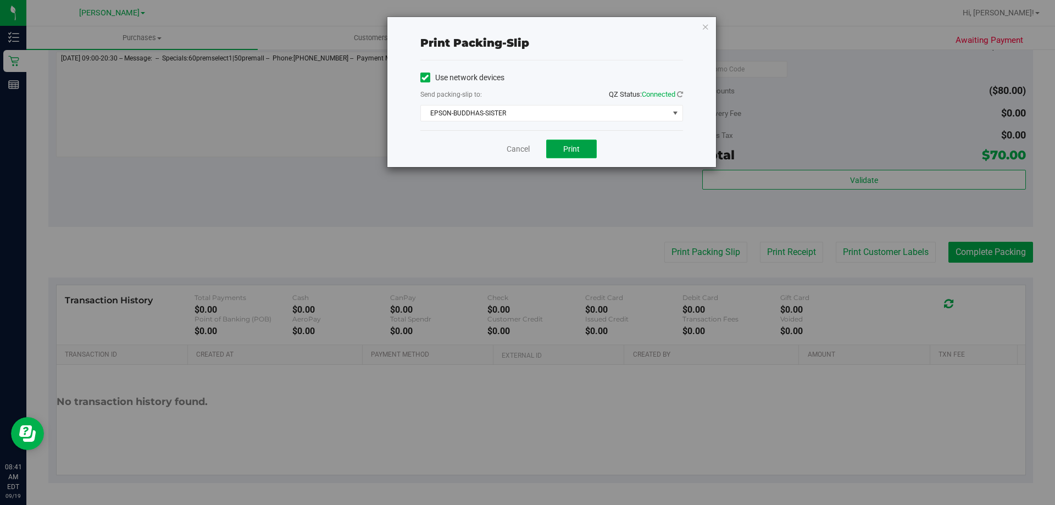
click at [585, 148] on button "Print" at bounding box center [571, 149] width 51 height 19
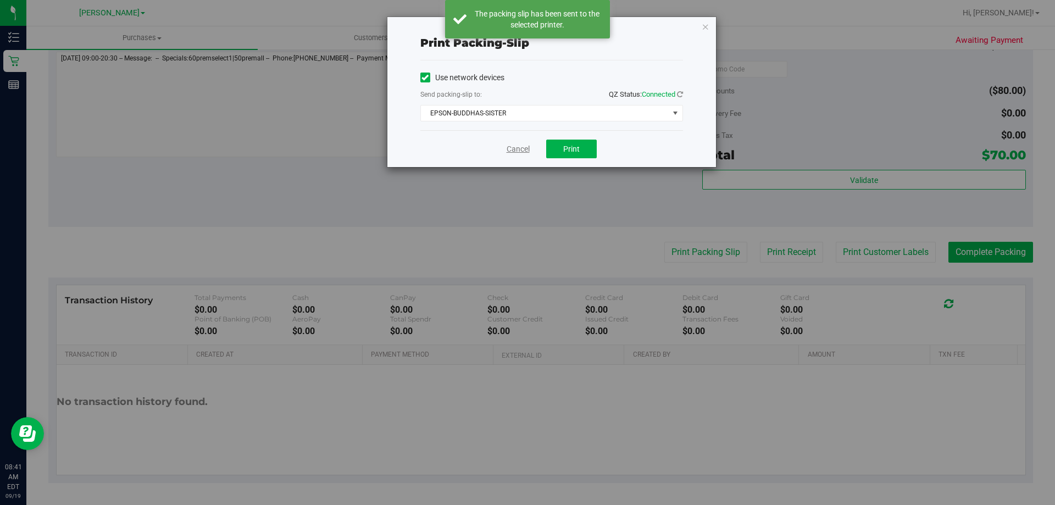
click at [518, 149] on link "Cancel" at bounding box center [518, 149] width 23 height 12
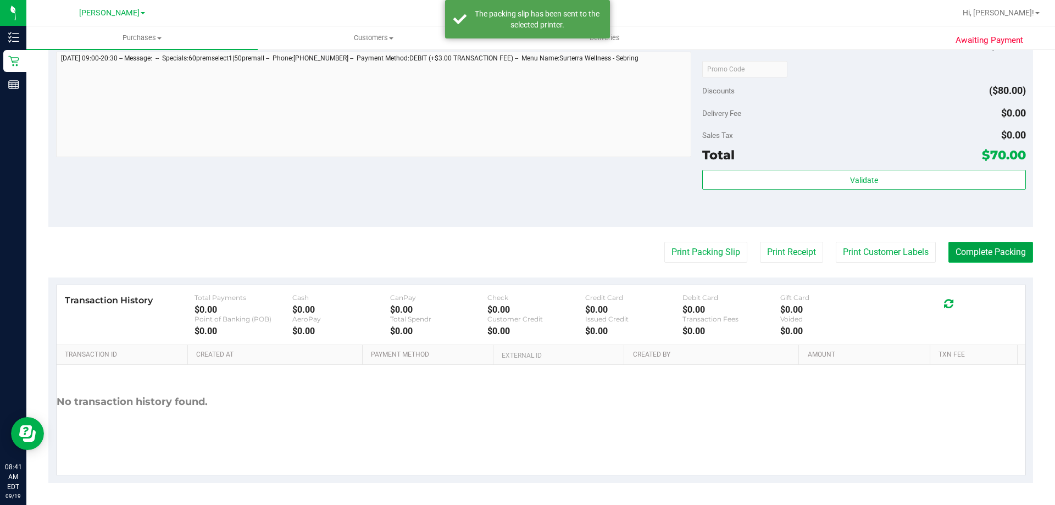
click at [994, 248] on button "Complete Packing" at bounding box center [990, 252] width 85 height 21
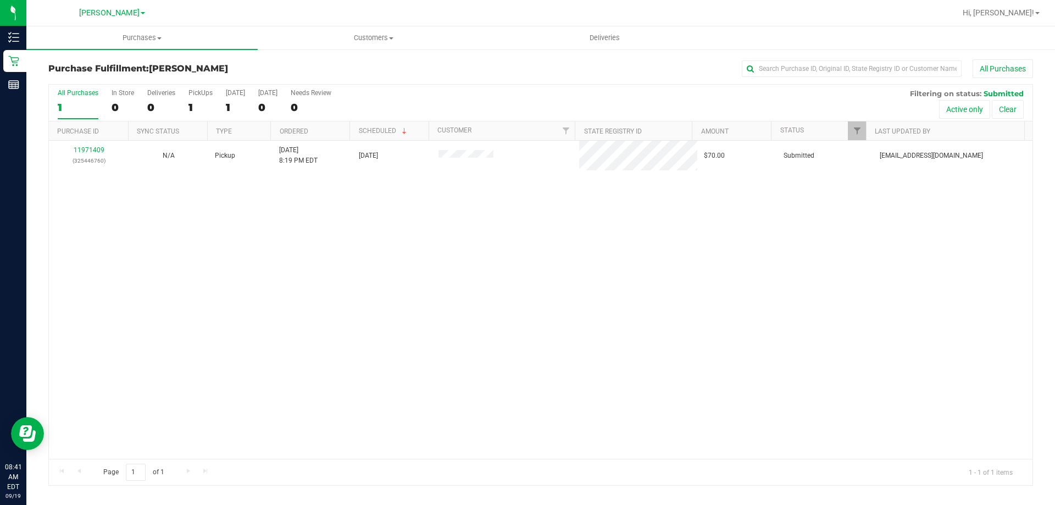
click at [338, 272] on div "11971409 (325446760) N/A Pickup [DATE] 8:19 PM EDT 9/19/2025 $70.00 Submitted […" at bounding box center [541, 300] width 984 height 318
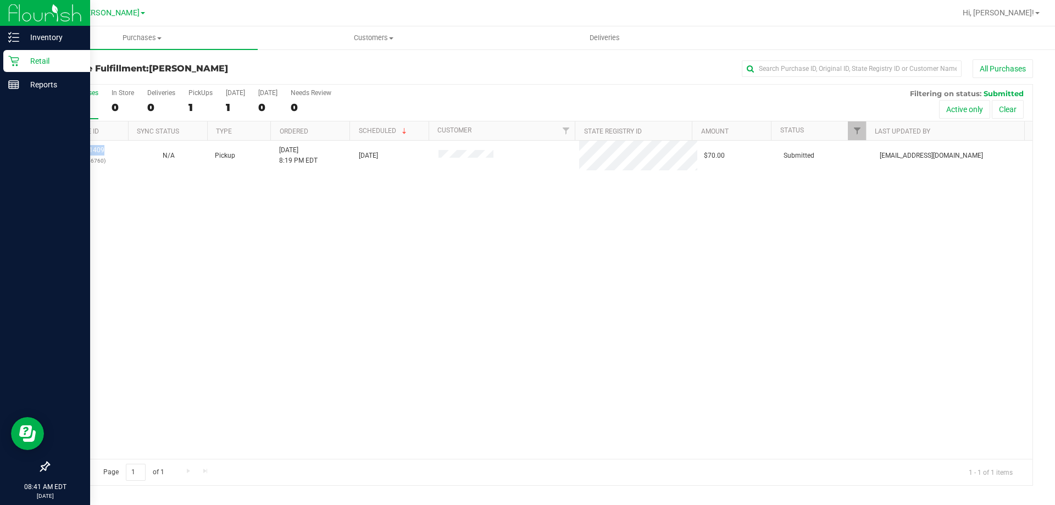
click at [7, 59] on div "Retail" at bounding box center [46, 61] width 87 height 22
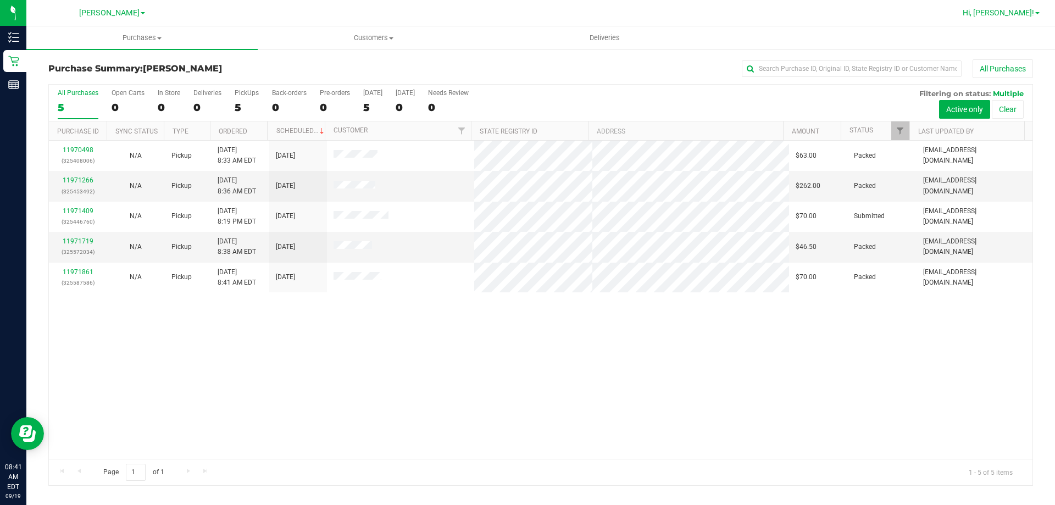
click at [1017, 10] on span "Hi, [PERSON_NAME]!" at bounding box center [998, 12] width 71 height 9
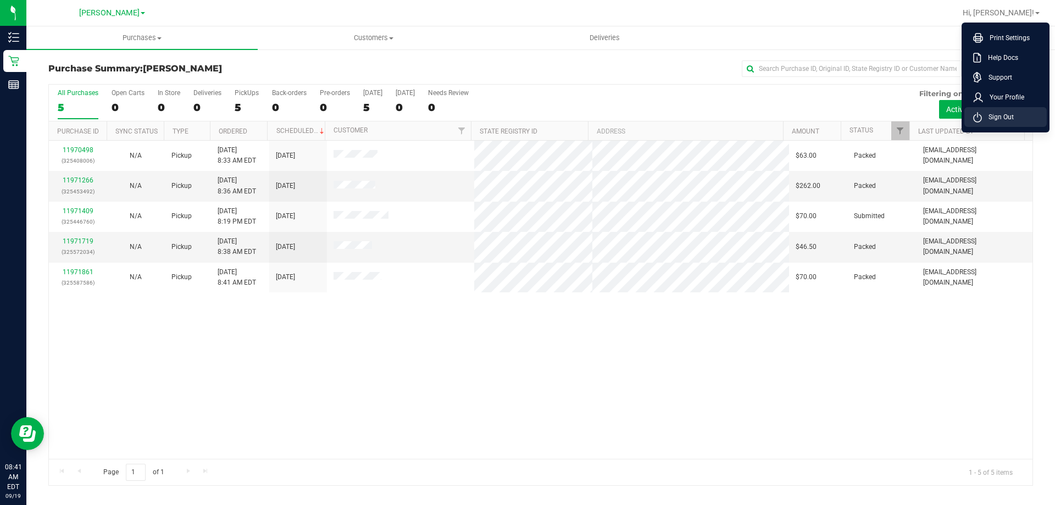
click at [1005, 121] on span "Sign Out" at bounding box center [998, 117] width 32 height 11
